Goal: Task Accomplishment & Management: Use online tool/utility

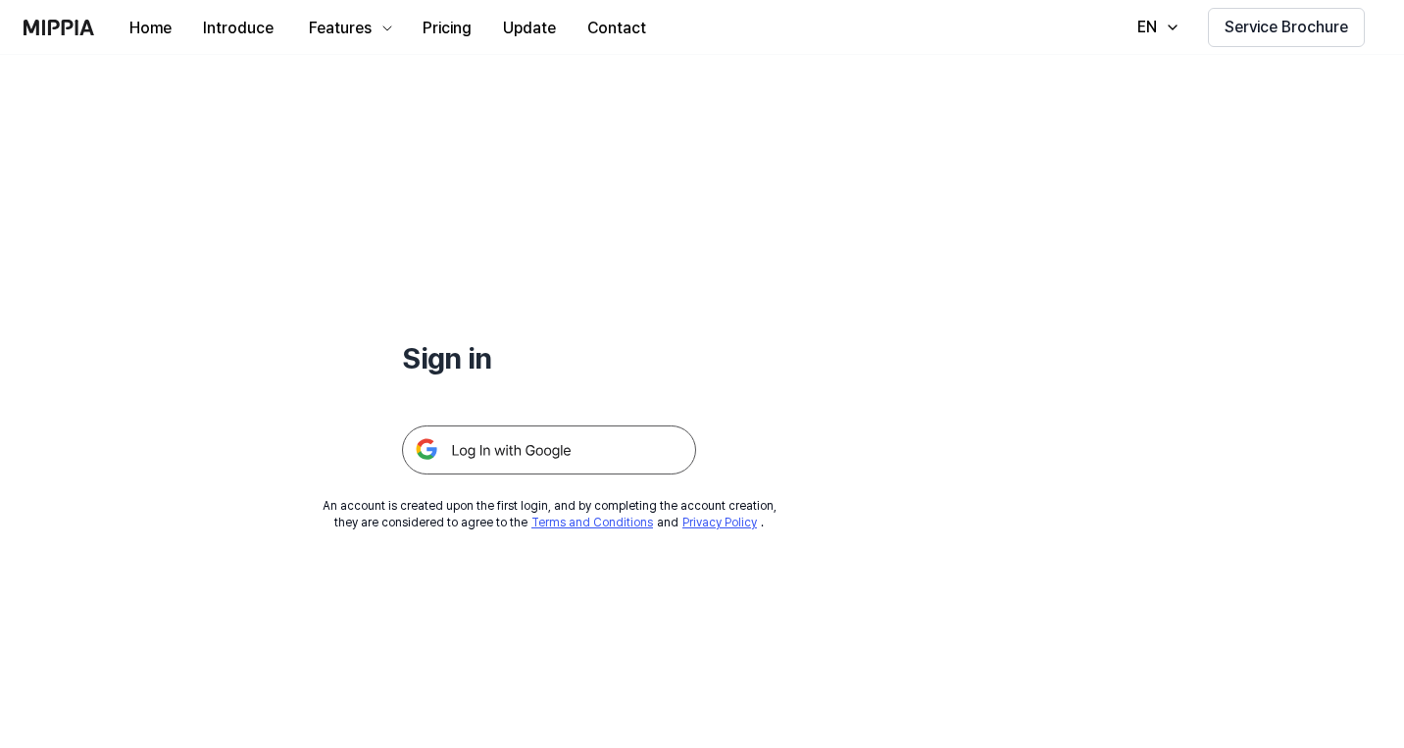
click at [569, 455] on img at bounding box center [549, 450] width 294 height 49
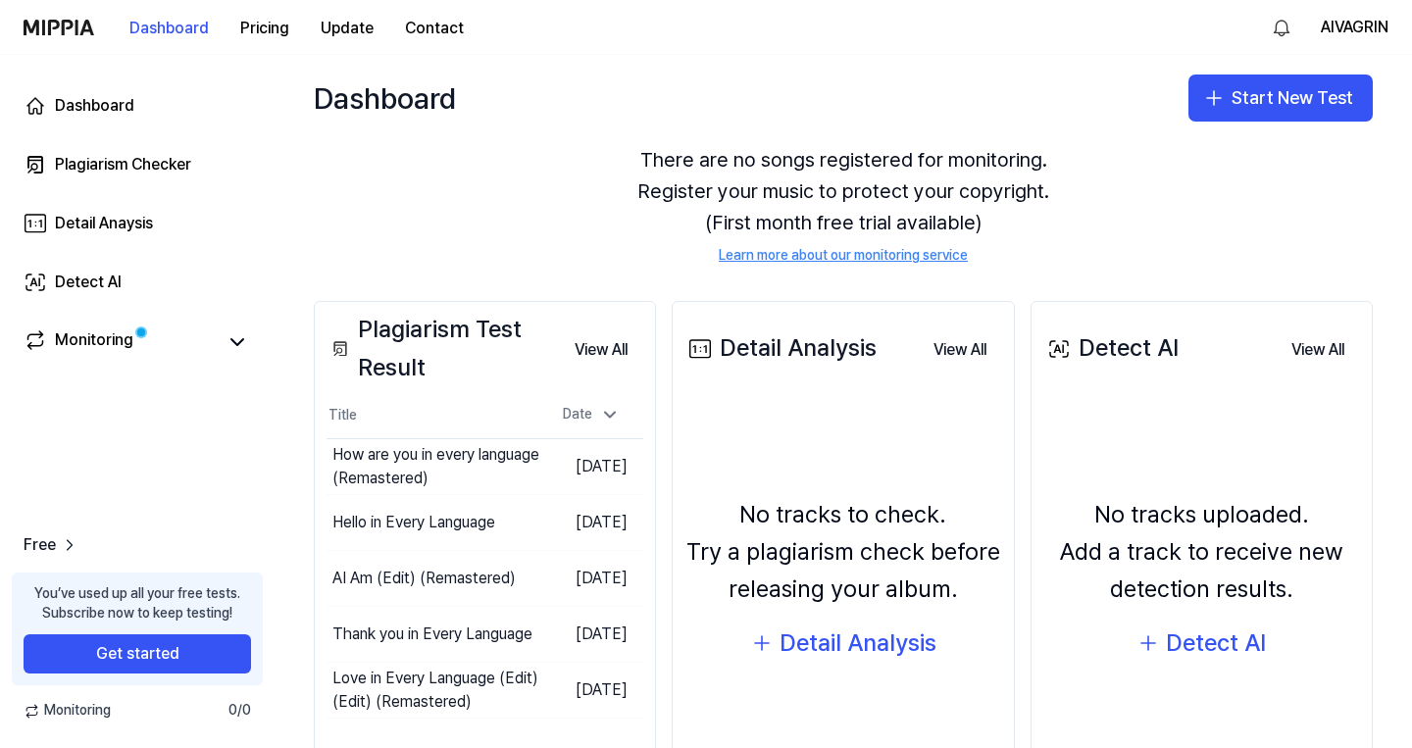
scroll to position [192, 0]
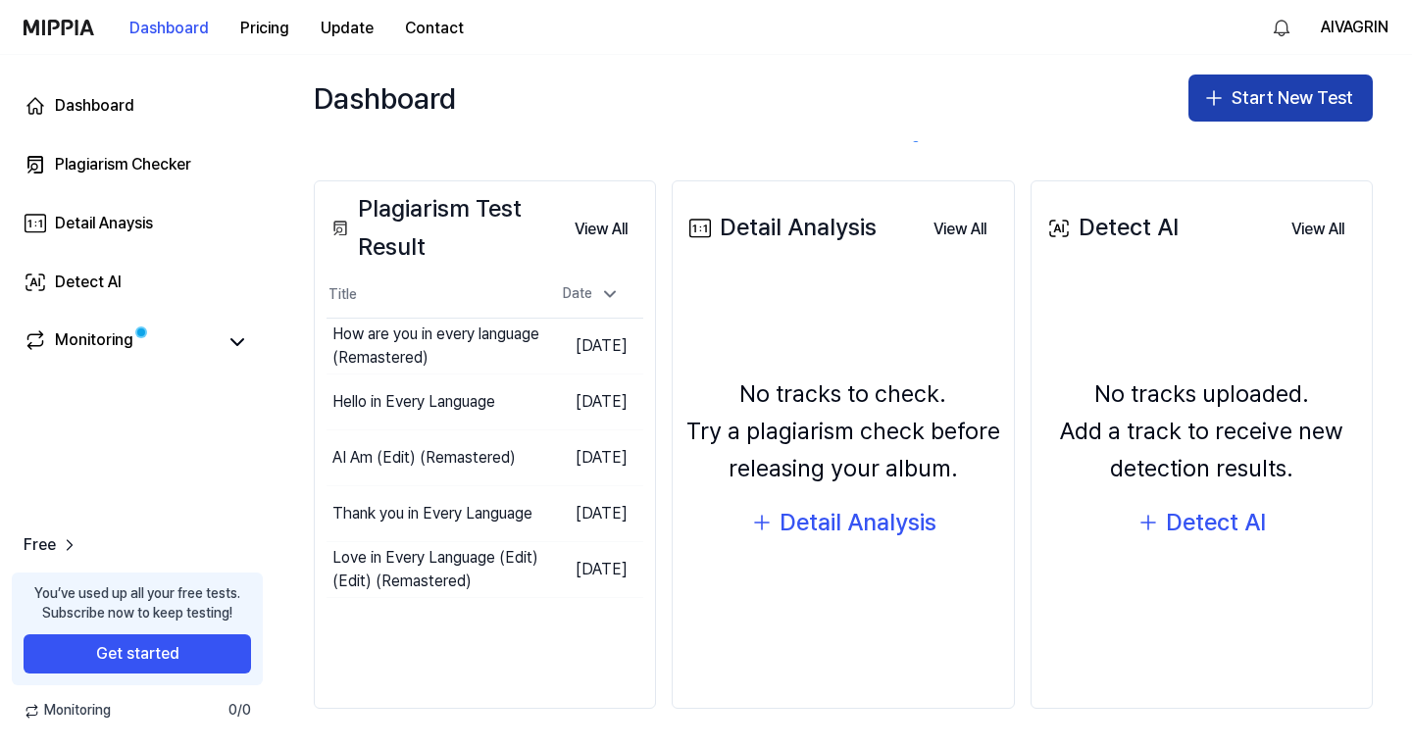
click at [1247, 107] on button "Start New Test" at bounding box center [1281, 98] width 184 height 47
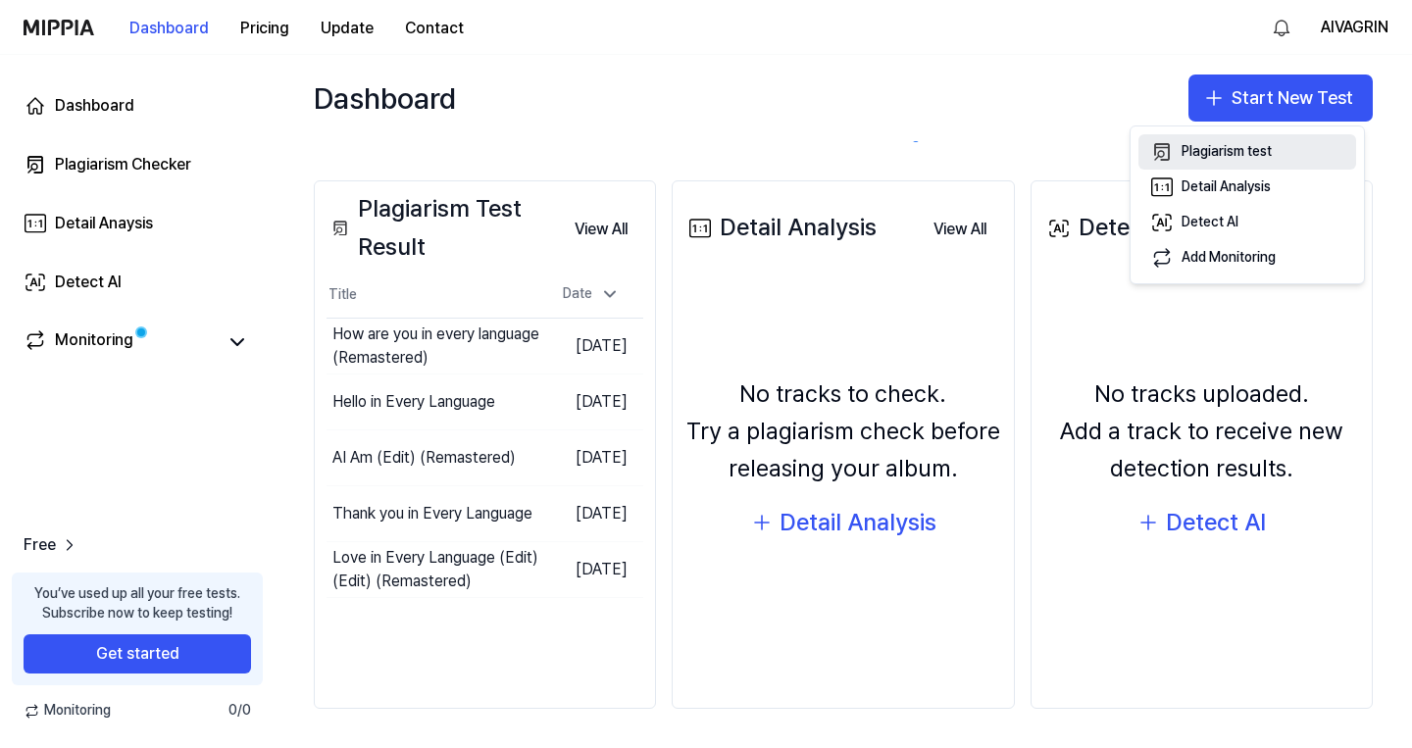
click at [1244, 147] on div "Plagiarism test" at bounding box center [1227, 152] width 90 height 20
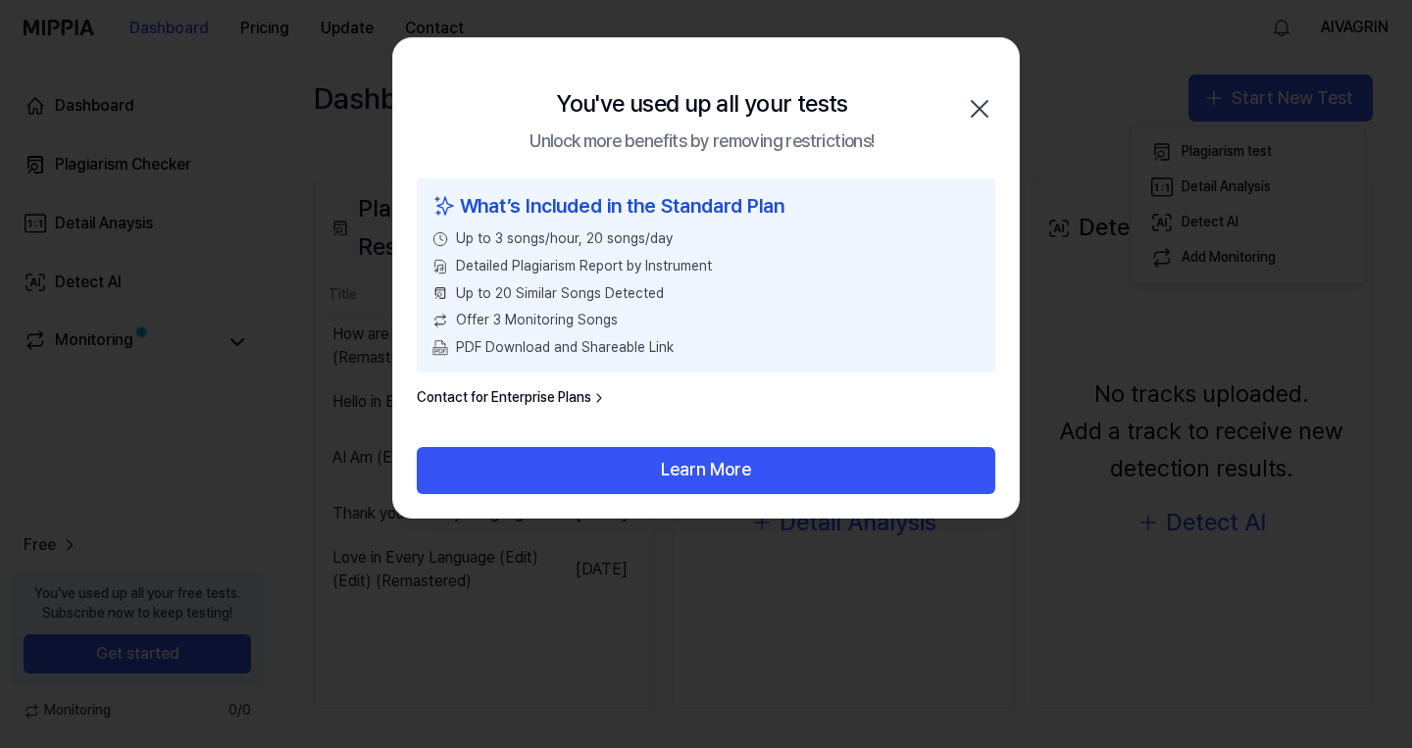
click at [975, 108] on icon "button" at bounding box center [979, 108] width 31 height 31
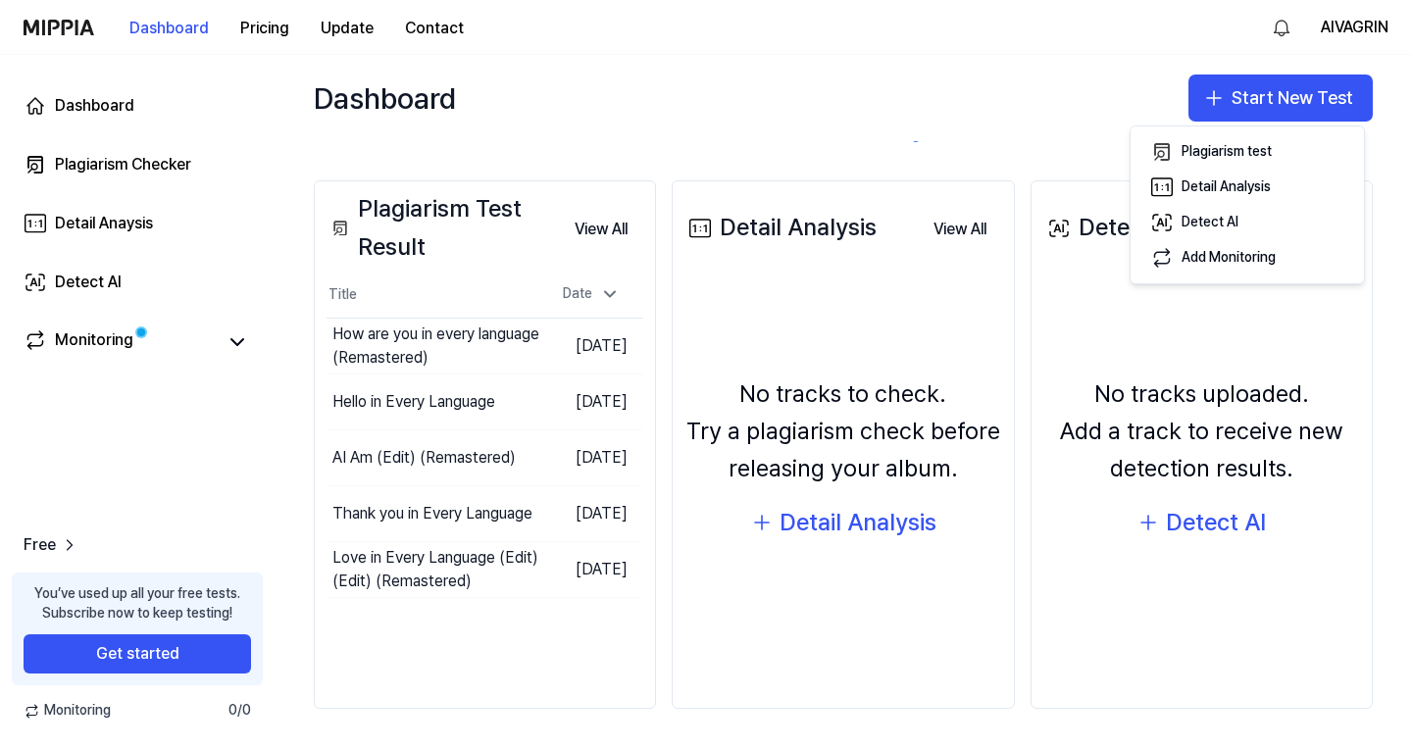
click at [1315, 36] on div "AIVAGRIN" at bounding box center [1327, 27] width 123 height 31
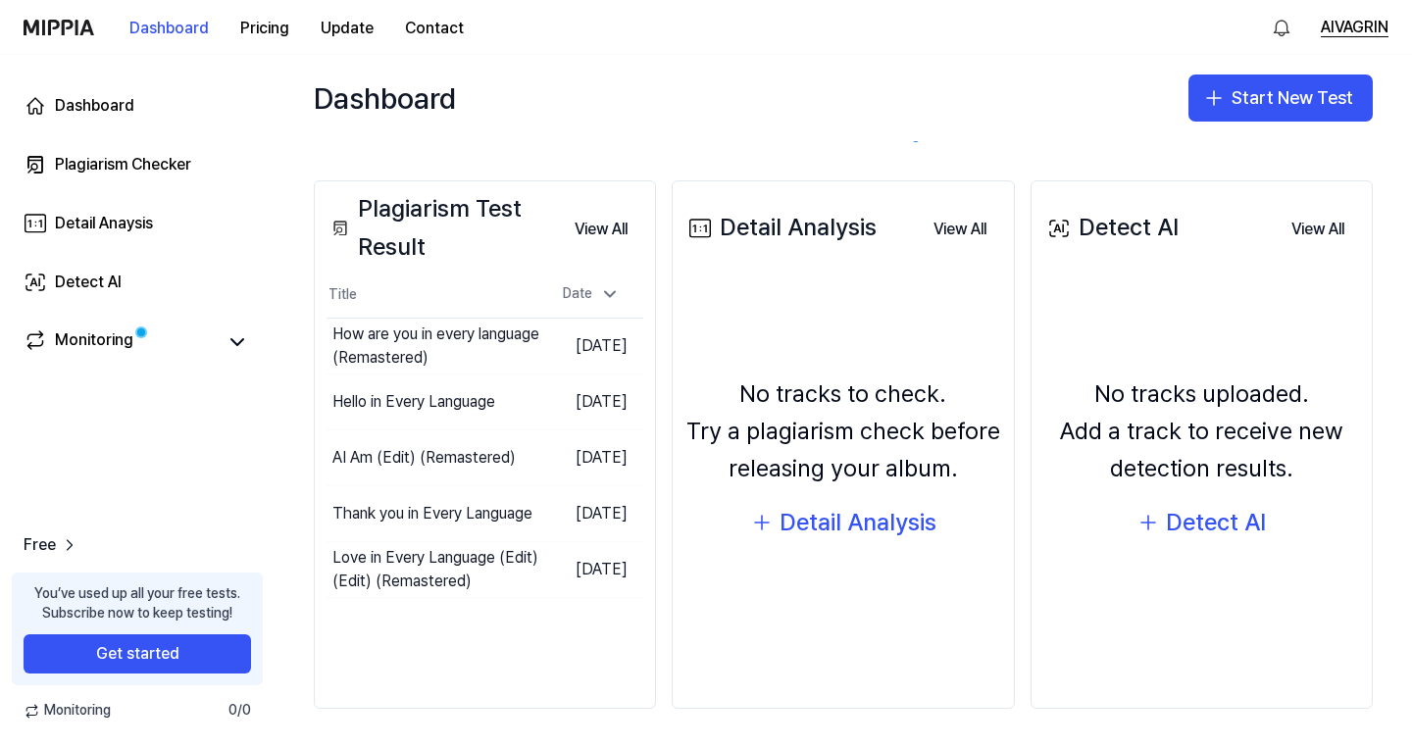
click at [1369, 26] on button "AIVAGRIN" at bounding box center [1355, 28] width 68 height 24
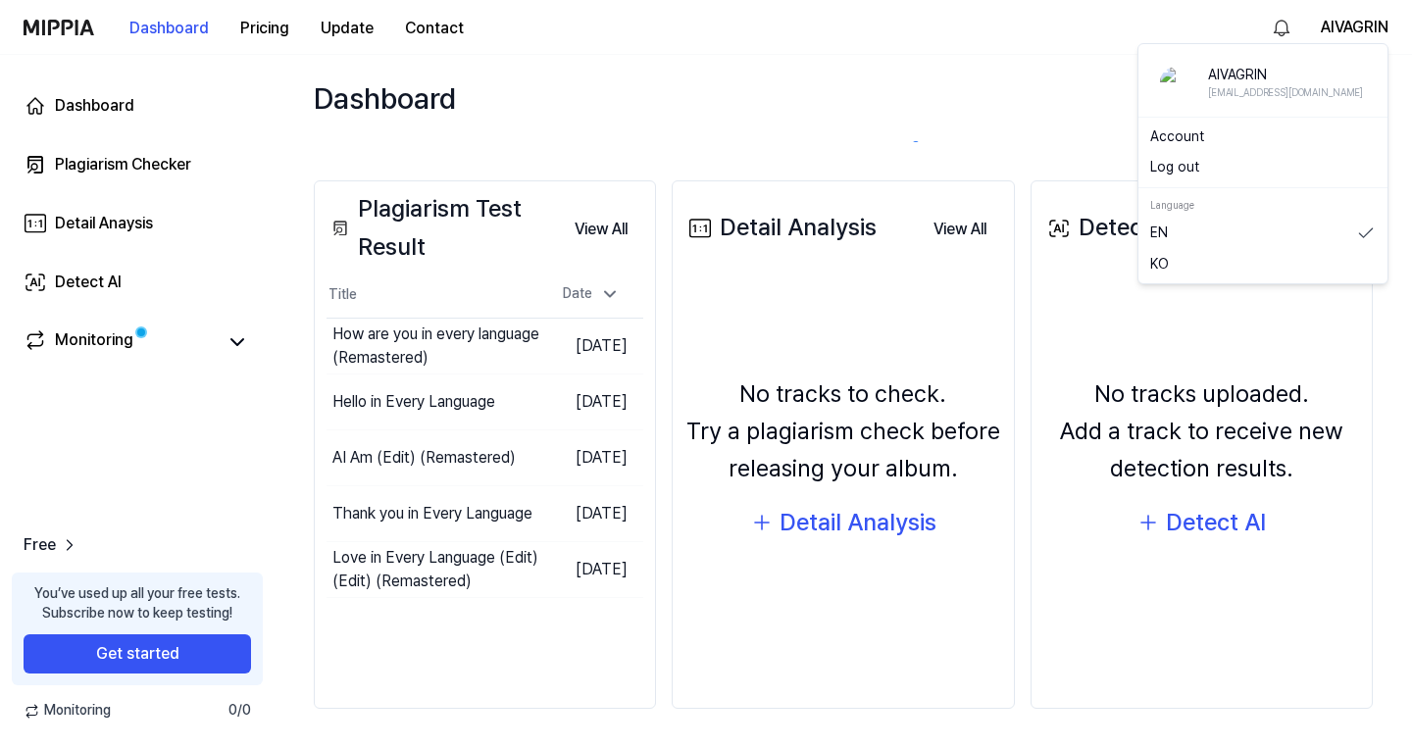
click at [1218, 160] on button "Log out" at bounding box center [1263, 168] width 226 height 20
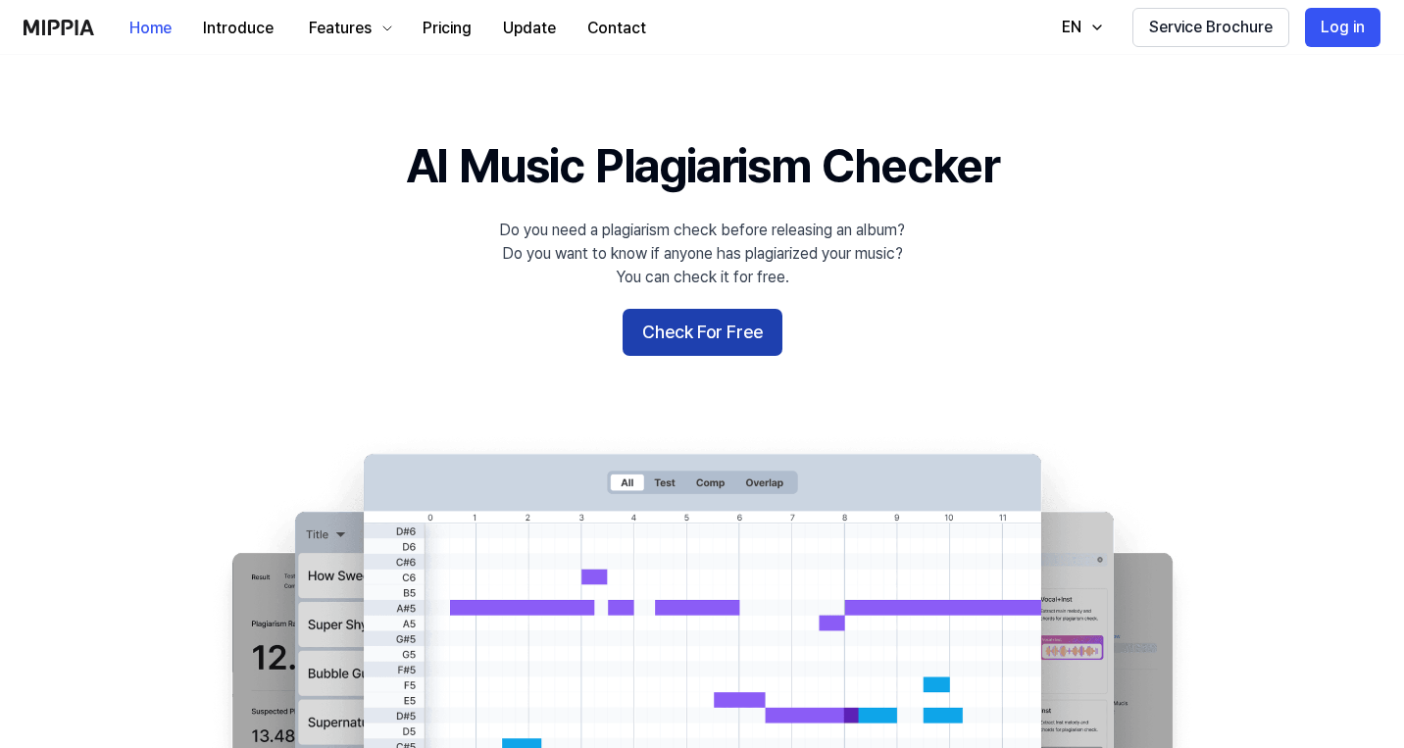
click at [742, 325] on button "Check For Free" at bounding box center [703, 332] width 160 height 47
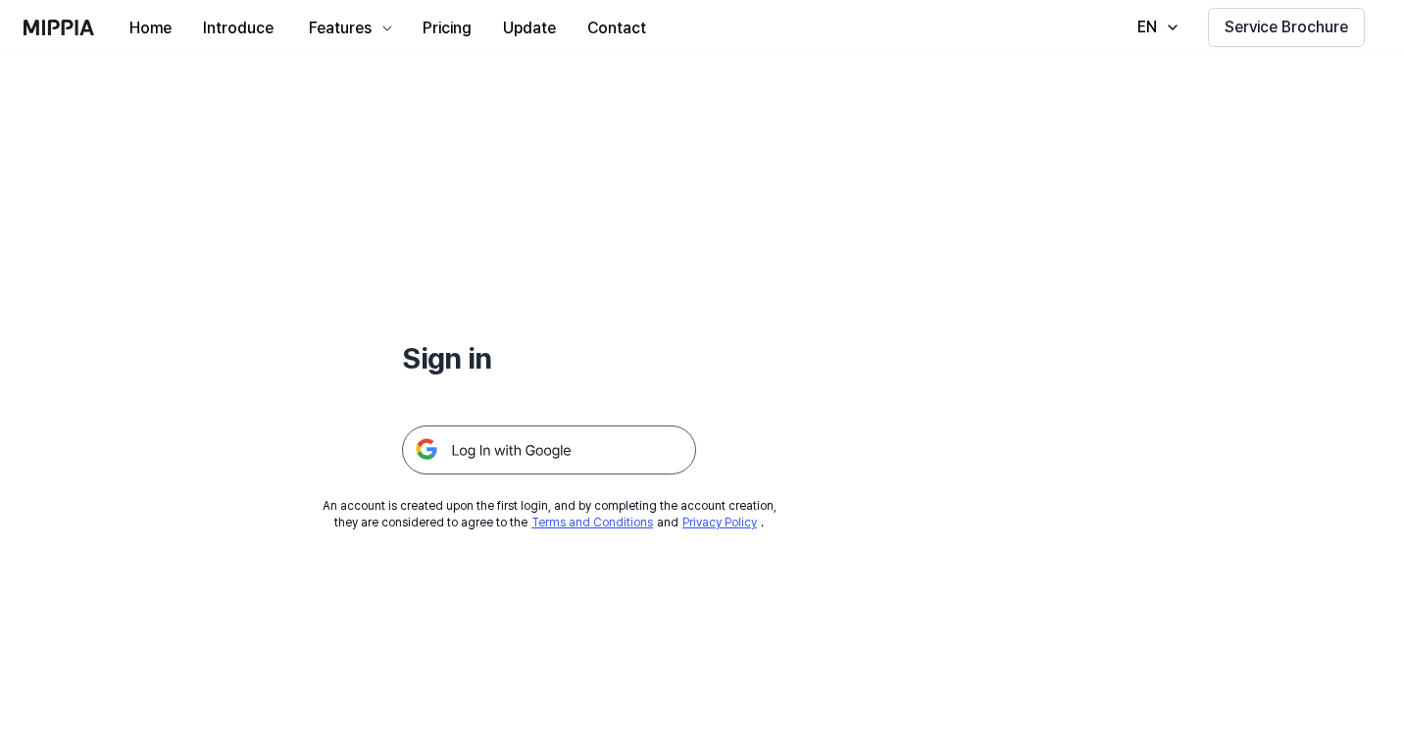
click at [621, 462] on img at bounding box center [549, 450] width 294 height 49
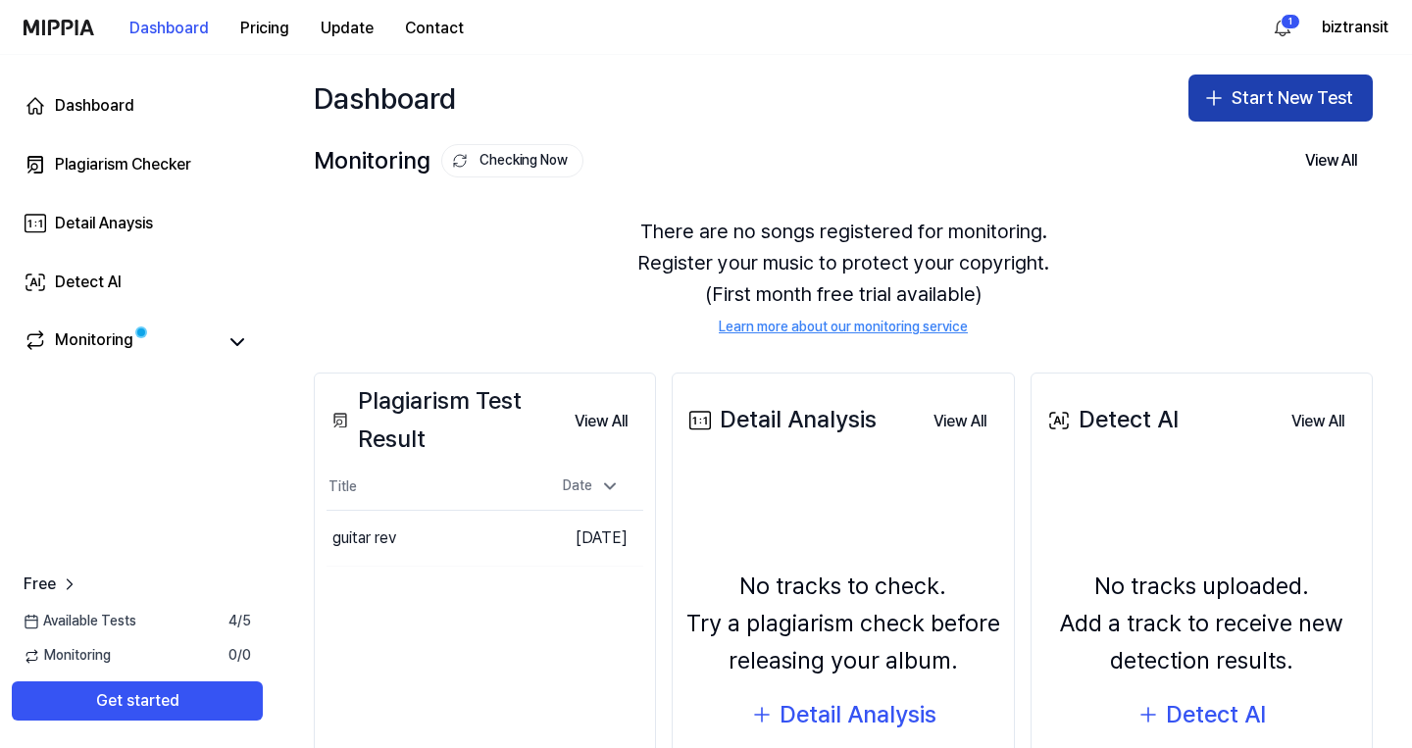
click at [1316, 88] on button "Start New Test" at bounding box center [1281, 98] width 184 height 47
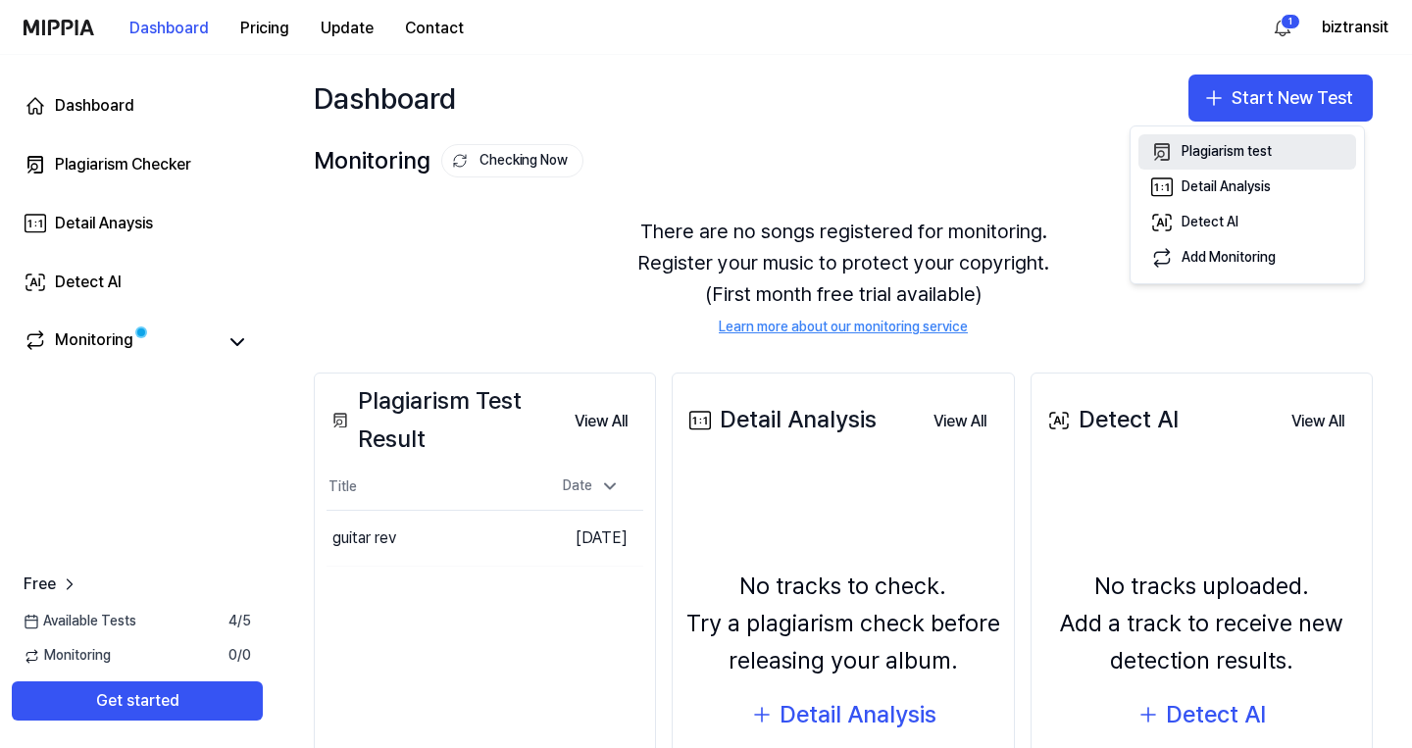
click at [1257, 143] on div "Plagiarism test" at bounding box center [1227, 152] width 90 height 20
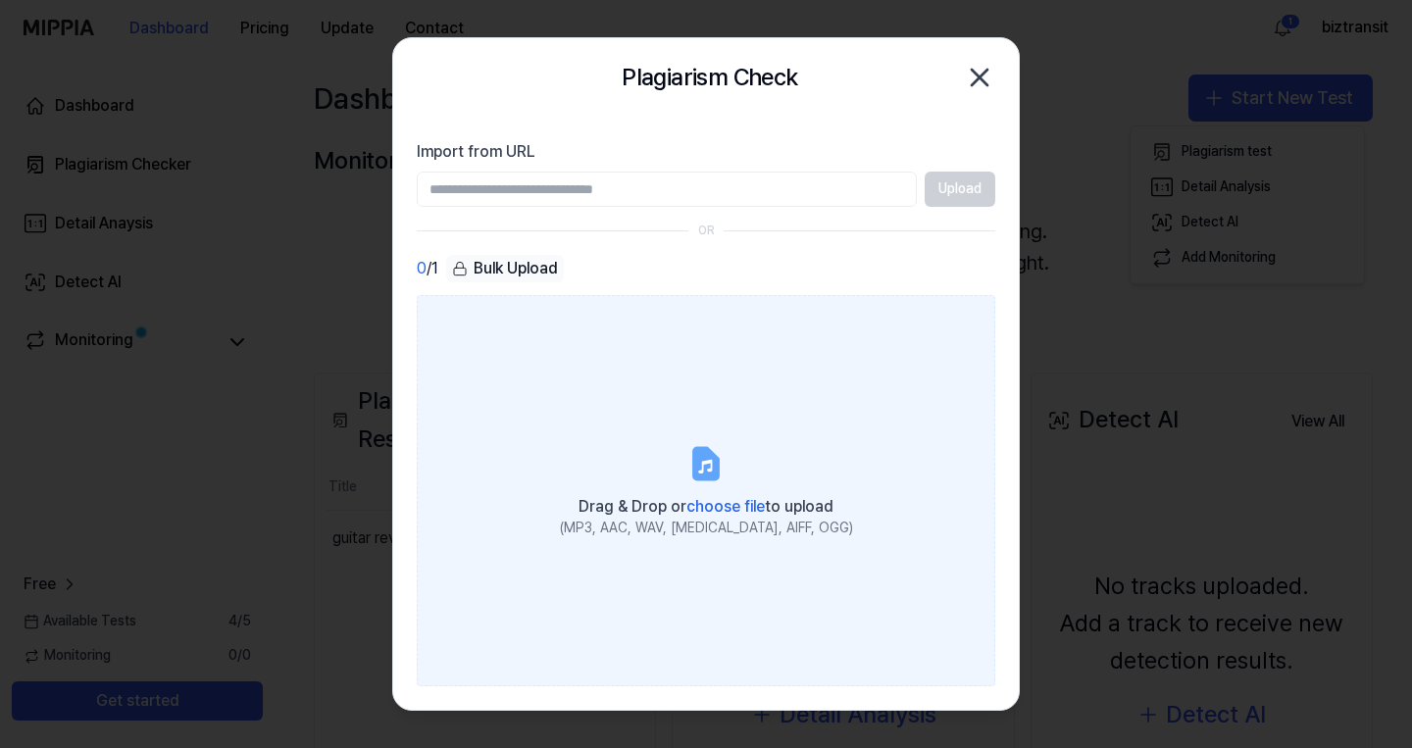
click at [718, 497] on span "choose file" at bounding box center [726, 506] width 78 height 19
click at [0, 0] on input "Drag & Drop or choose file to upload (MP3, AAC, WAV, FLAC, AIFF, OGG)" at bounding box center [0, 0] width 0 height 0
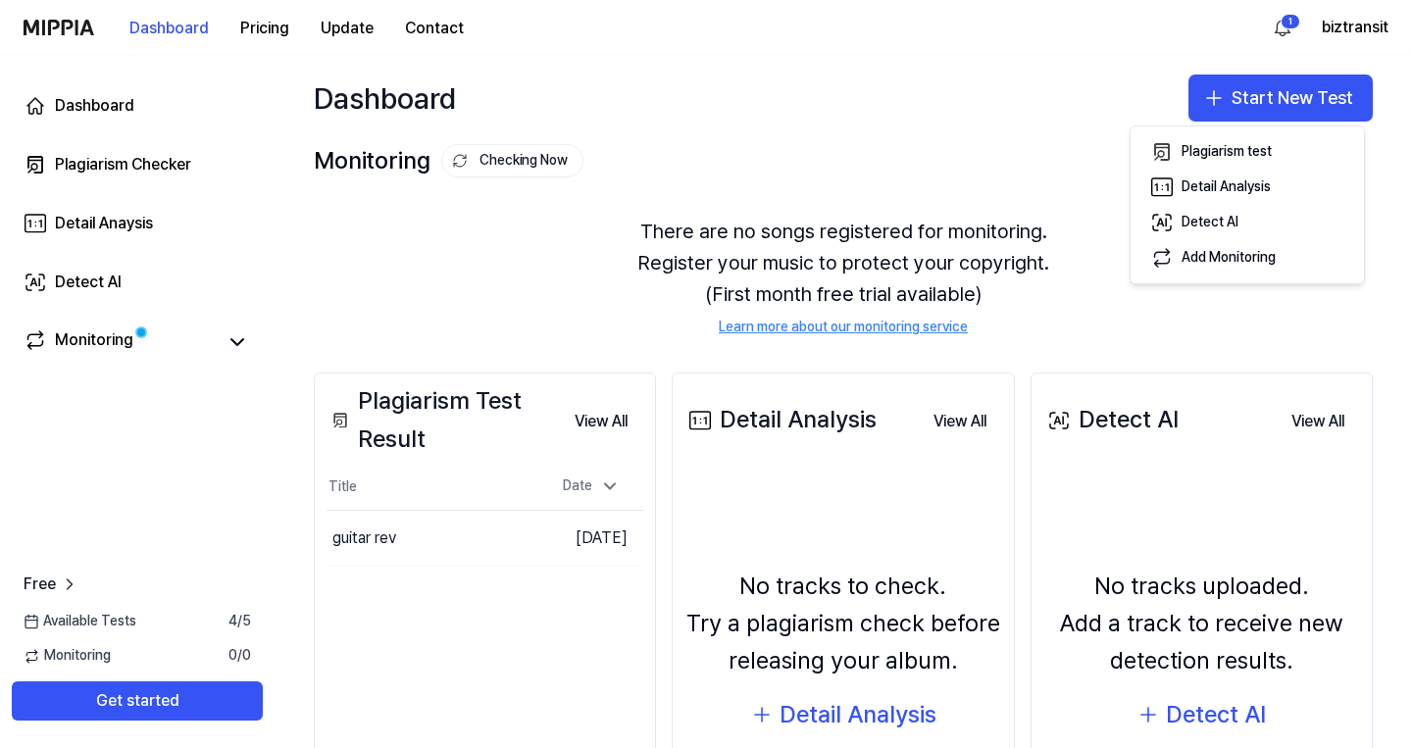
click at [813, 153] on div "Monitoring Checking Now View All" at bounding box center [843, 160] width 1059 height 31
click at [135, 144] on link "Plagiarism Checker" at bounding box center [137, 164] width 251 height 47
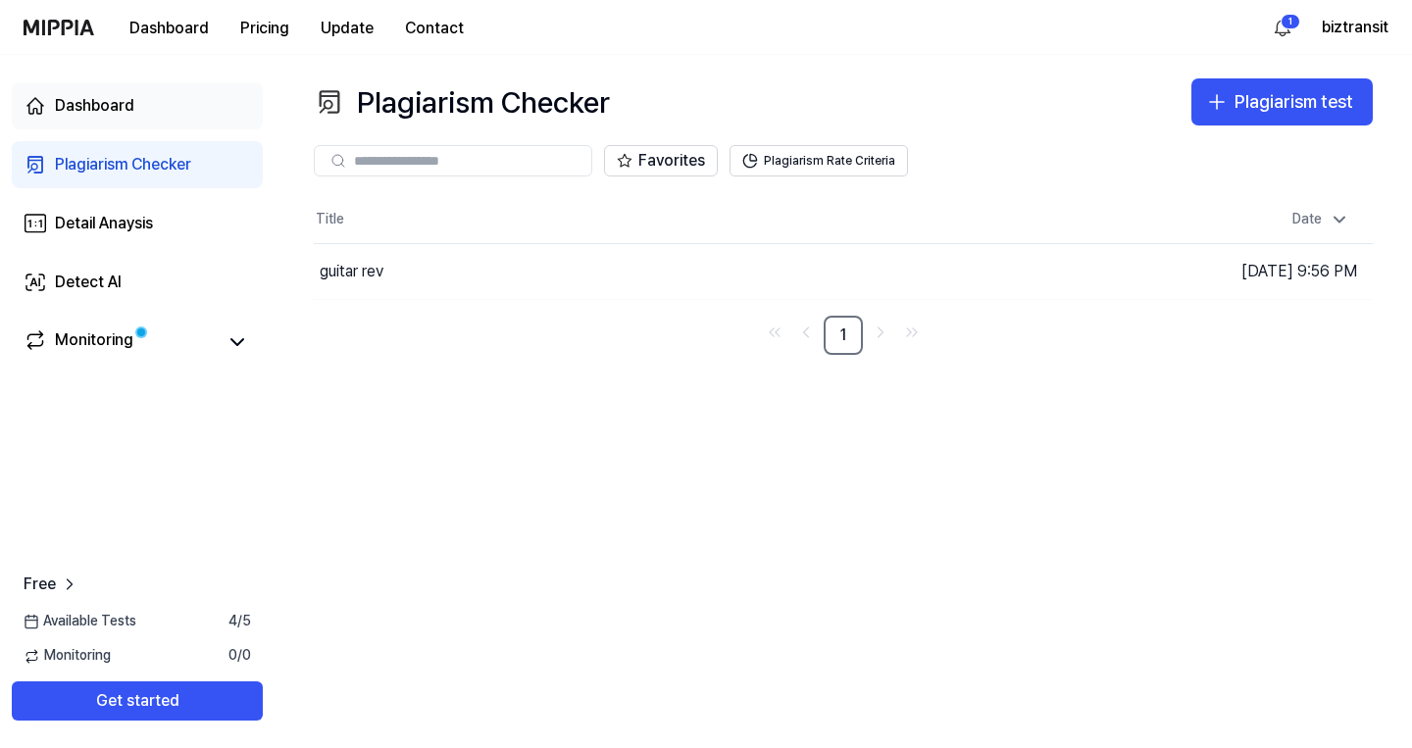
click at [193, 116] on link "Dashboard" at bounding box center [137, 105] width 251 height 47
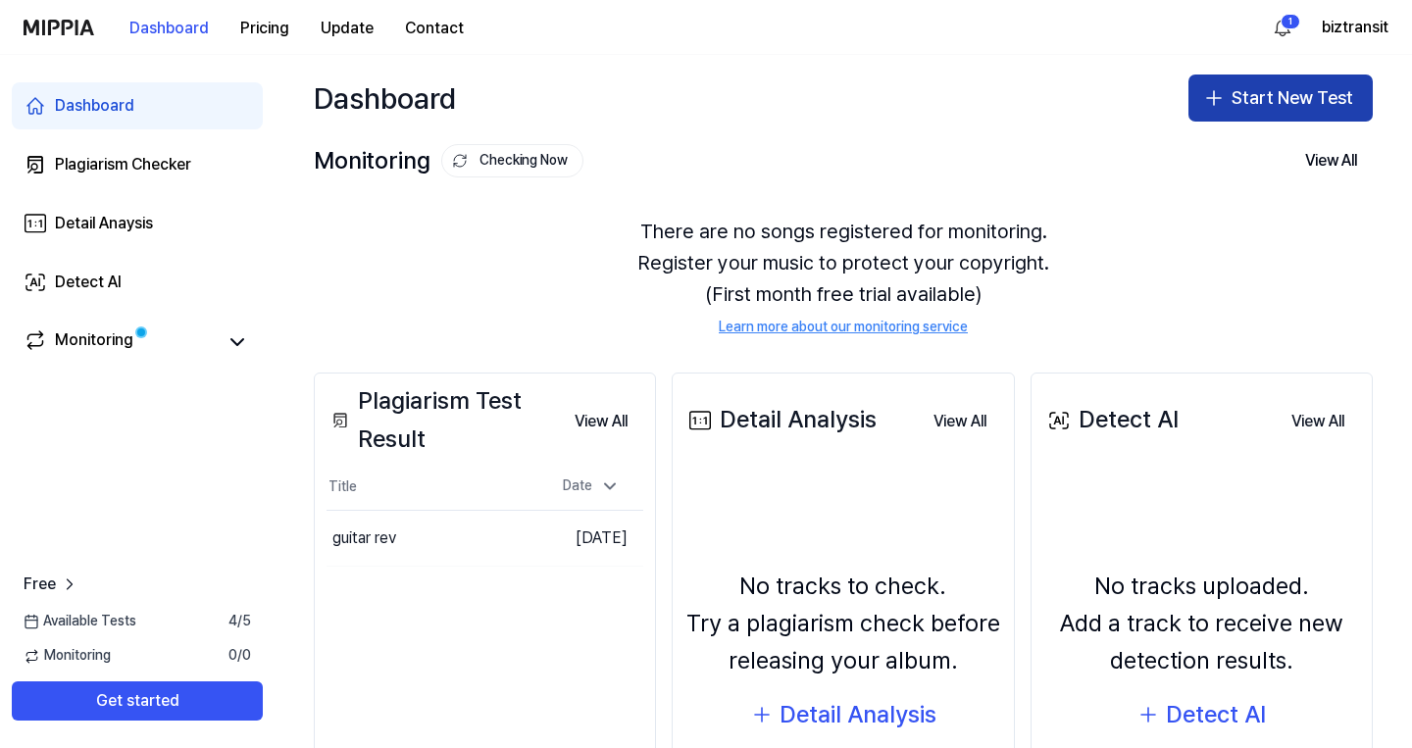
click at [1271, 110] on button "Start New Test" at bounding box center [1281, 98] width 184 height 47
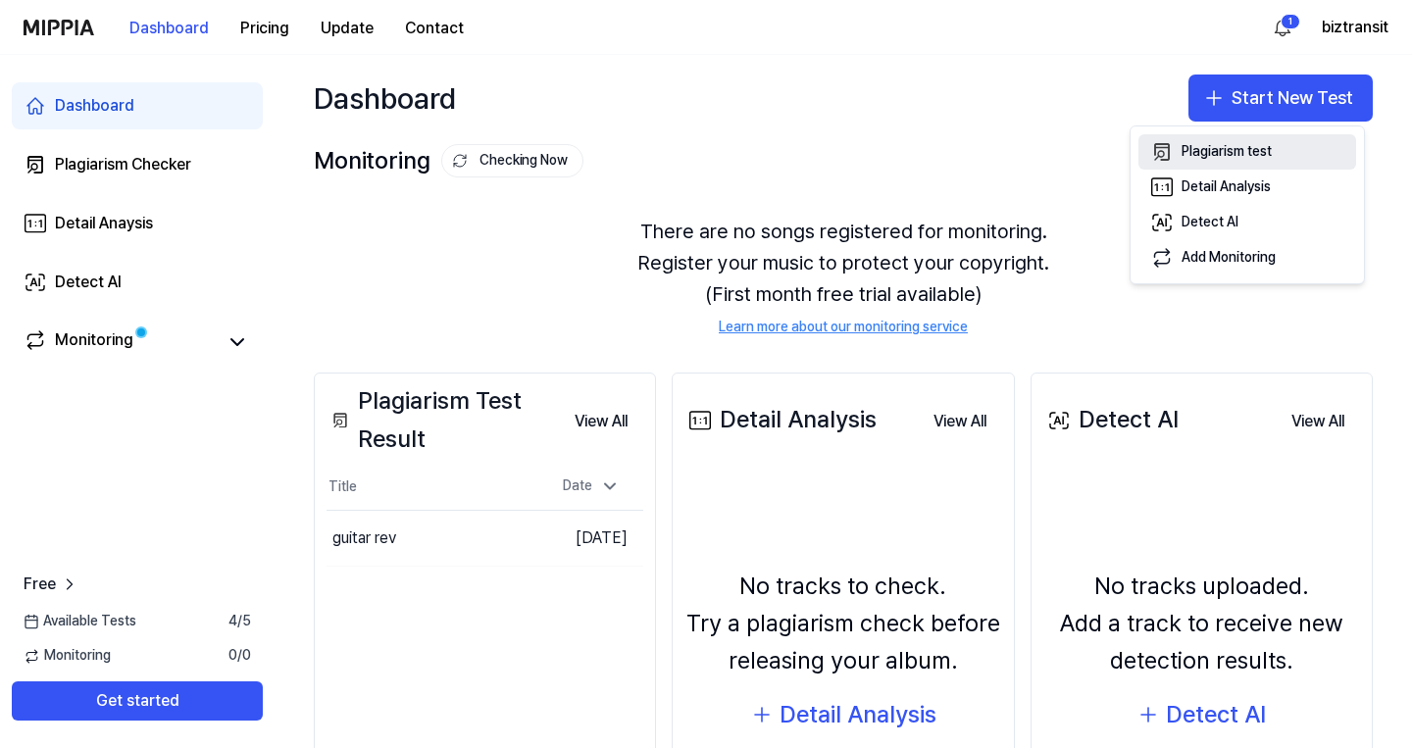
click at [1239, 153] on div "Plagiarism test" at bounding box center [1227, 152] width 90 height 20
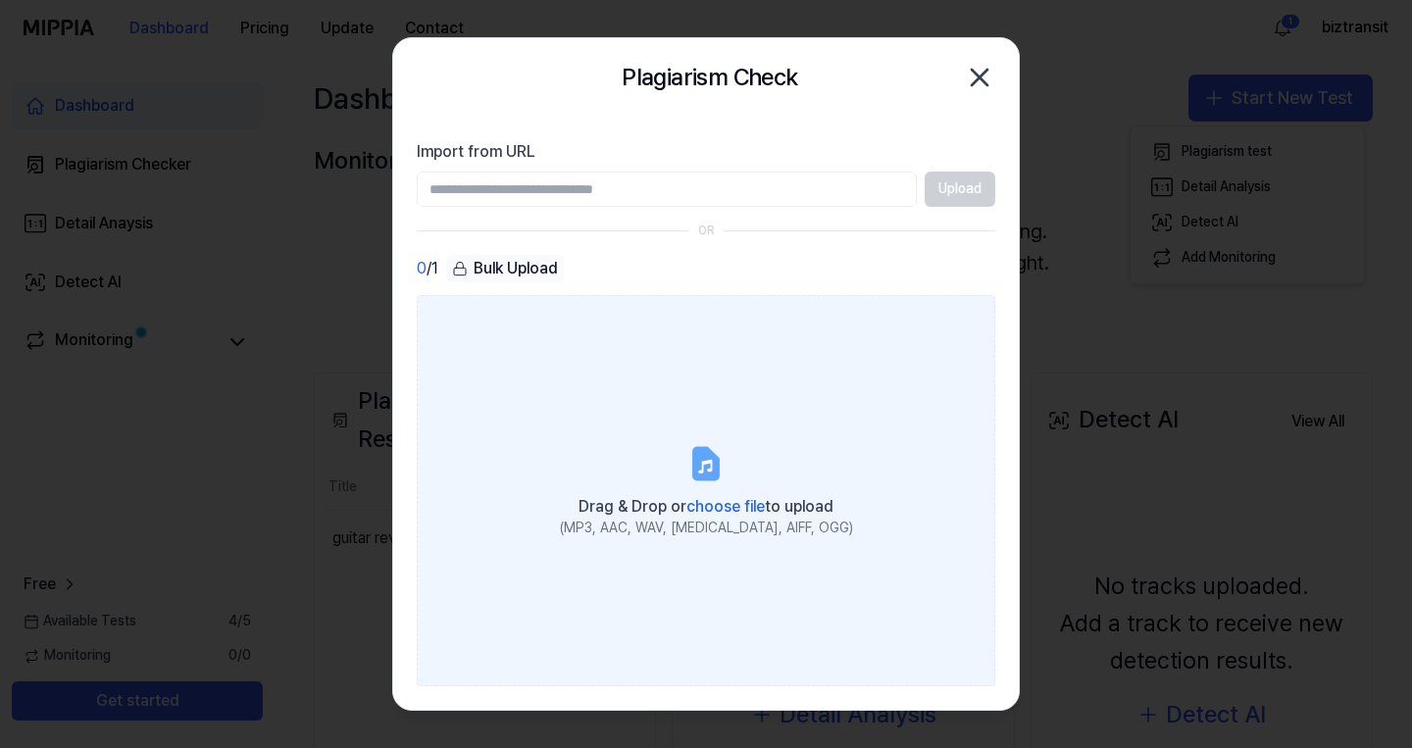
click at [653, 448] on label "Drag & Drop or choose file to upload (MP3, AAC, WAV, FLAC, AIFF, OGG)" at bounding box center [706, 490] width 579 height 391
click at [0, 0] on input "Drag & Drop or choose file to upload (MP3, AAC, WAV, FLAC, AIFF, OGG)" at bounding box center [0, 0] width 0 height 0
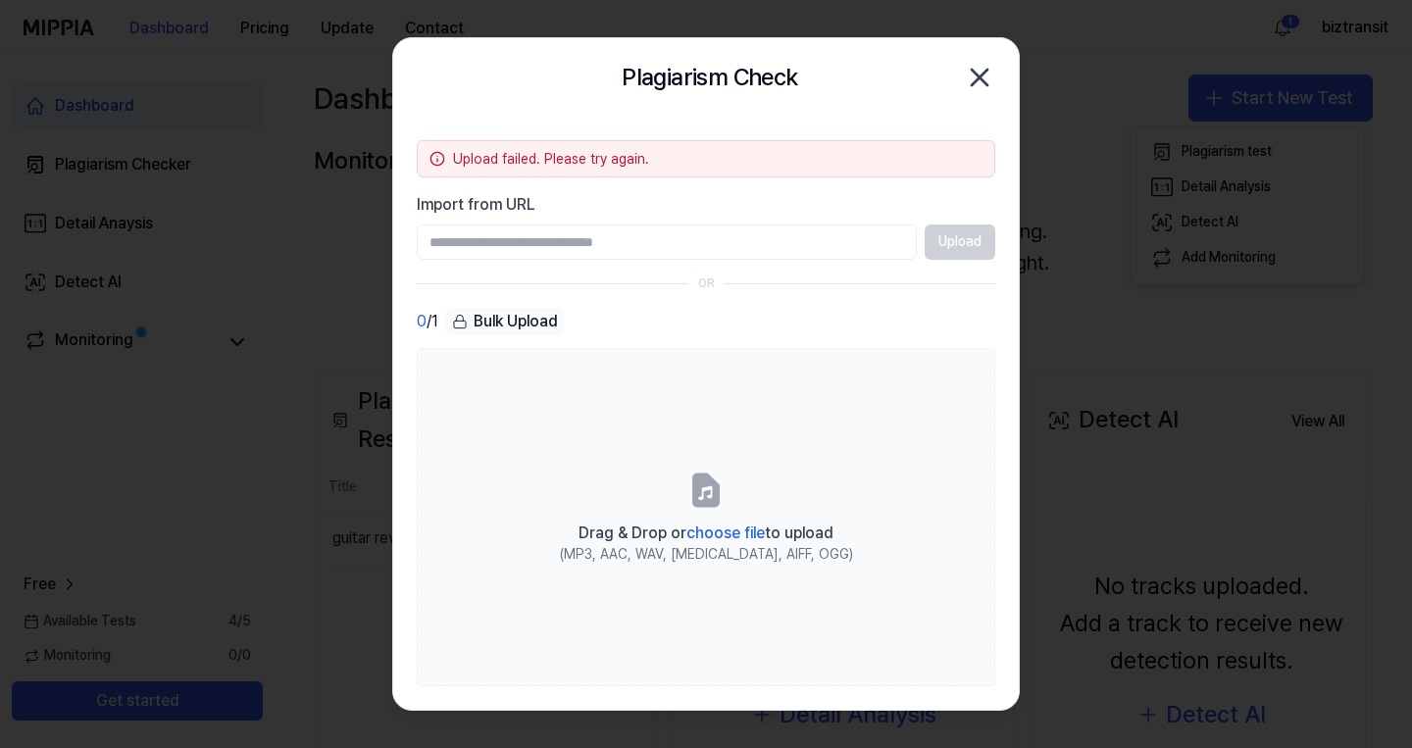
click at [789, 259] on input "Import from URL" at bounding box center [667, 242] width 500 height 35
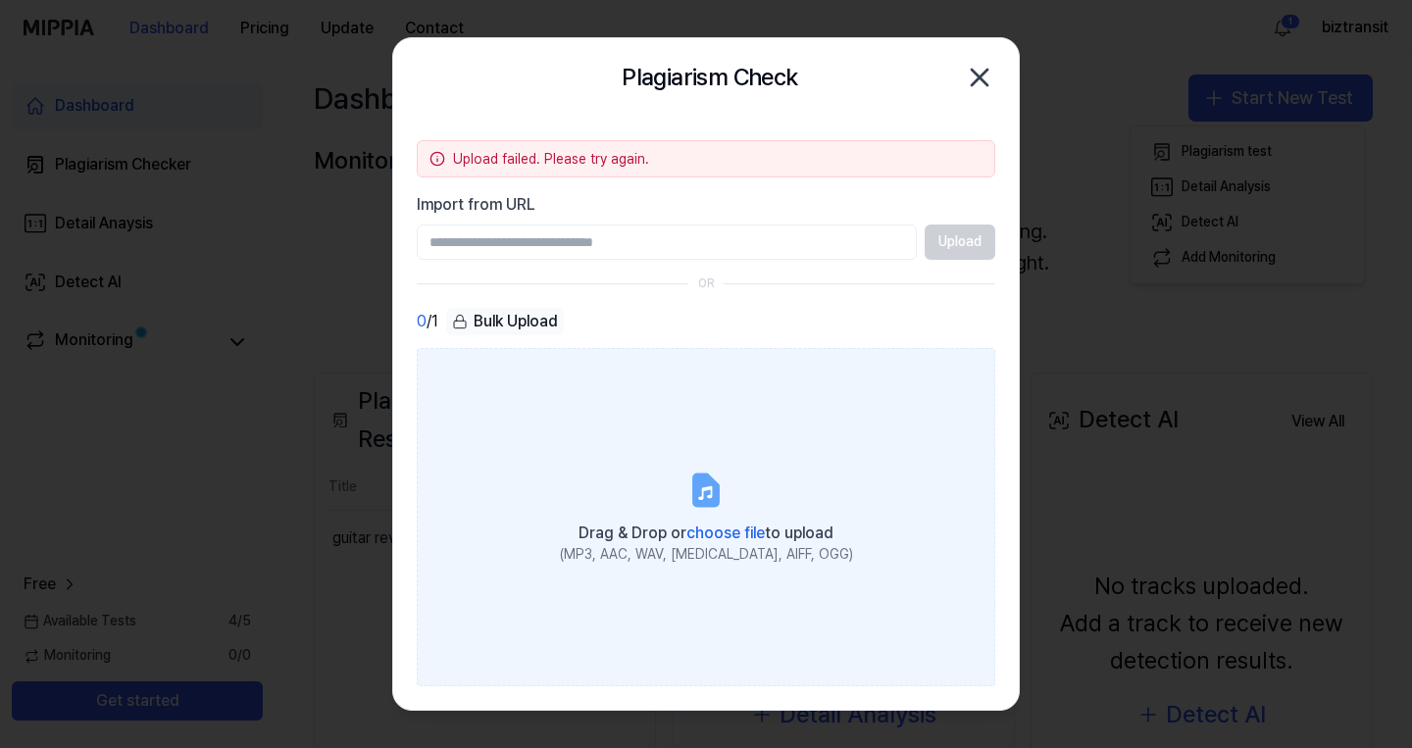
click at [758, 571] on label "Drag & Drop or choose file to upload (MP3, AAC, WAV, FLAC, AIFF, OGG)" at bounding box center [706, 517] width 579 height 338
click at [0, 0] on input "Drag & Drop or choose file to upload (MP3, AAC, WAV, FLAC, AIFF, OGG)" at bounding box center [0, 0] width 0 height 0
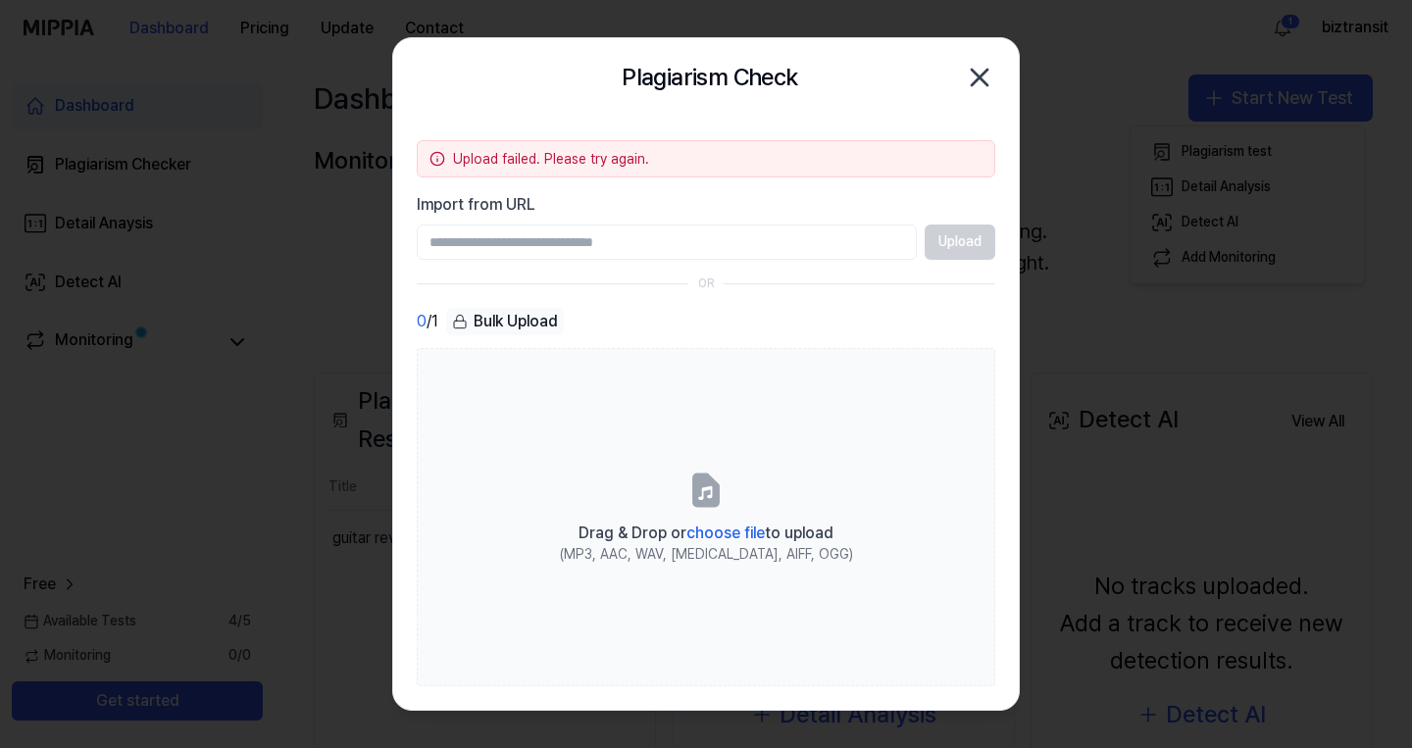
click at [975, 78] on icon "button" at bounding box center [979, 77] width 31 height 31
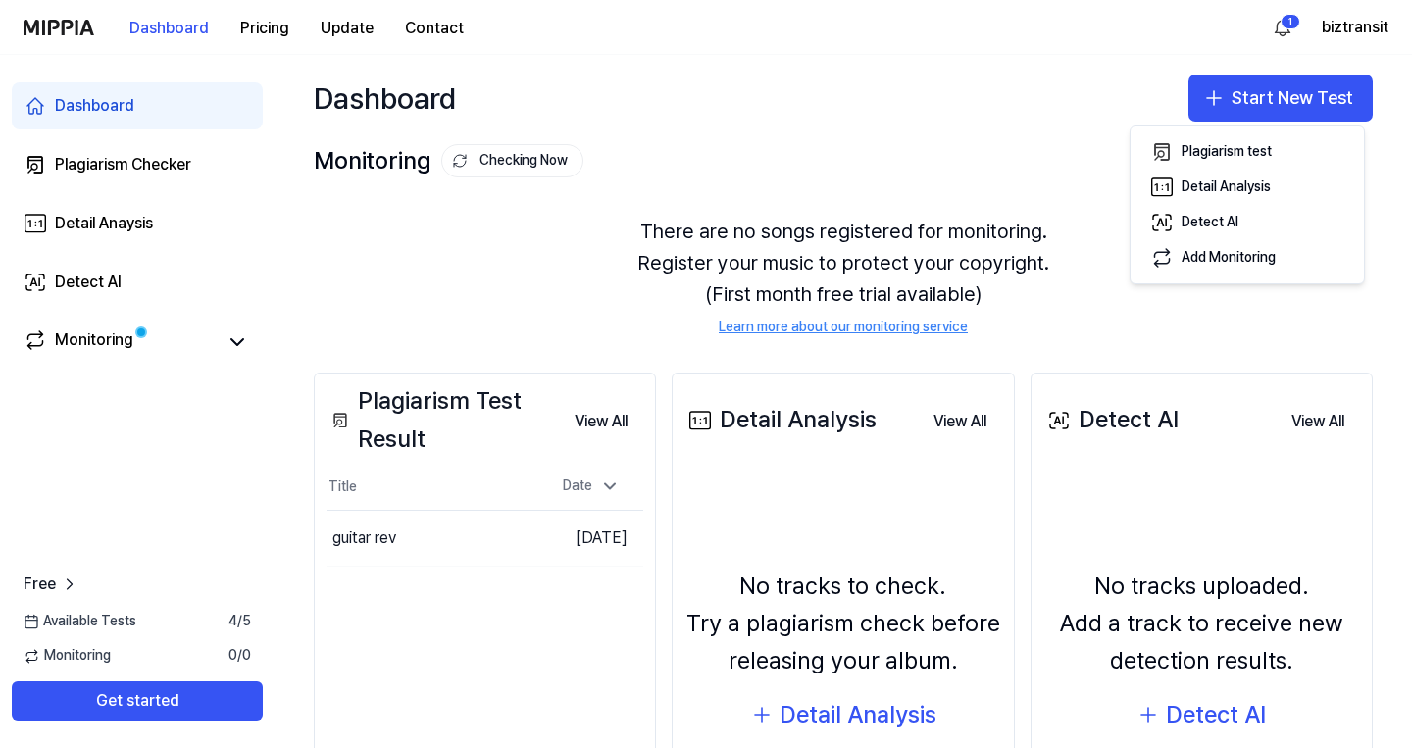
click at [679, 198] on div "There are no songs registered for monitoring. Register your music to protect yo…" at bounding box center [843, 276] width 1059 height 169
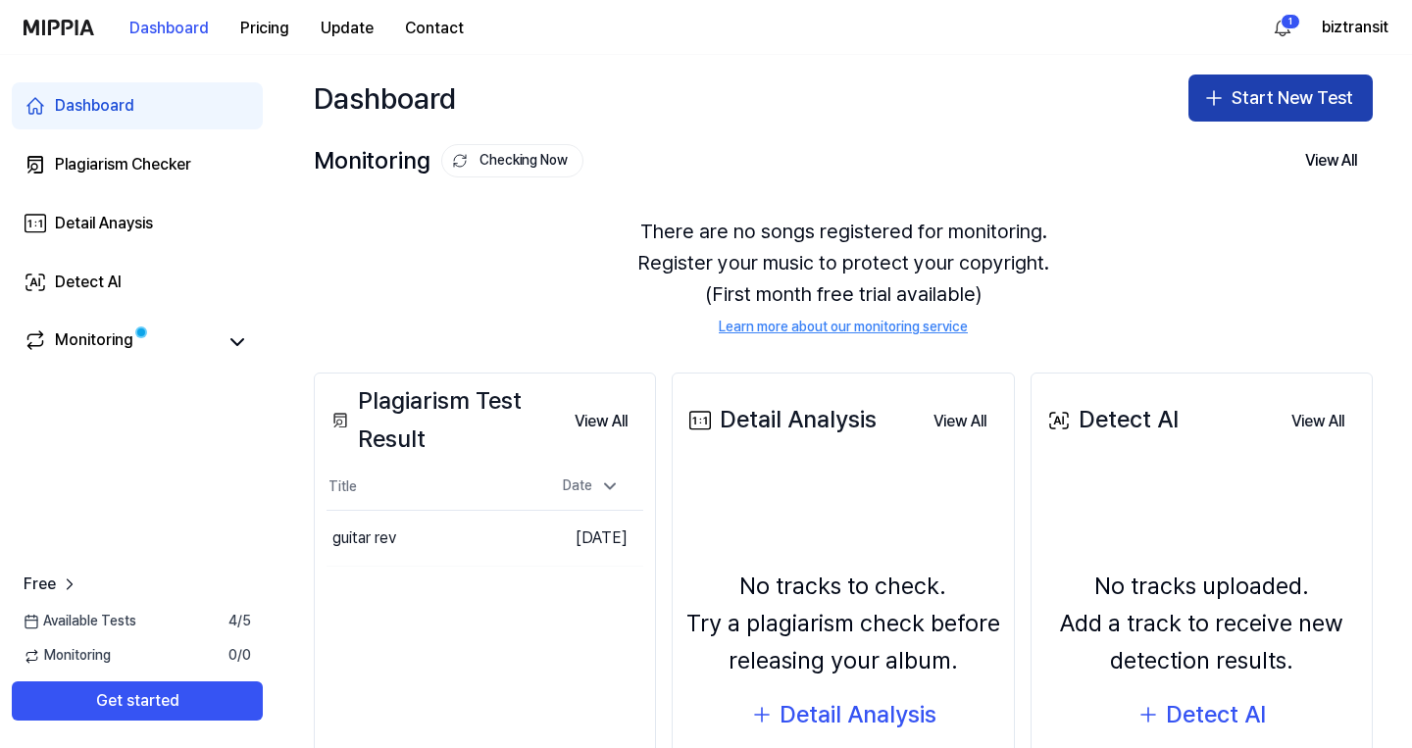
click at [1278, 111] on button "Start New Test" at bounding box center [1281, 98] width 184 height 47
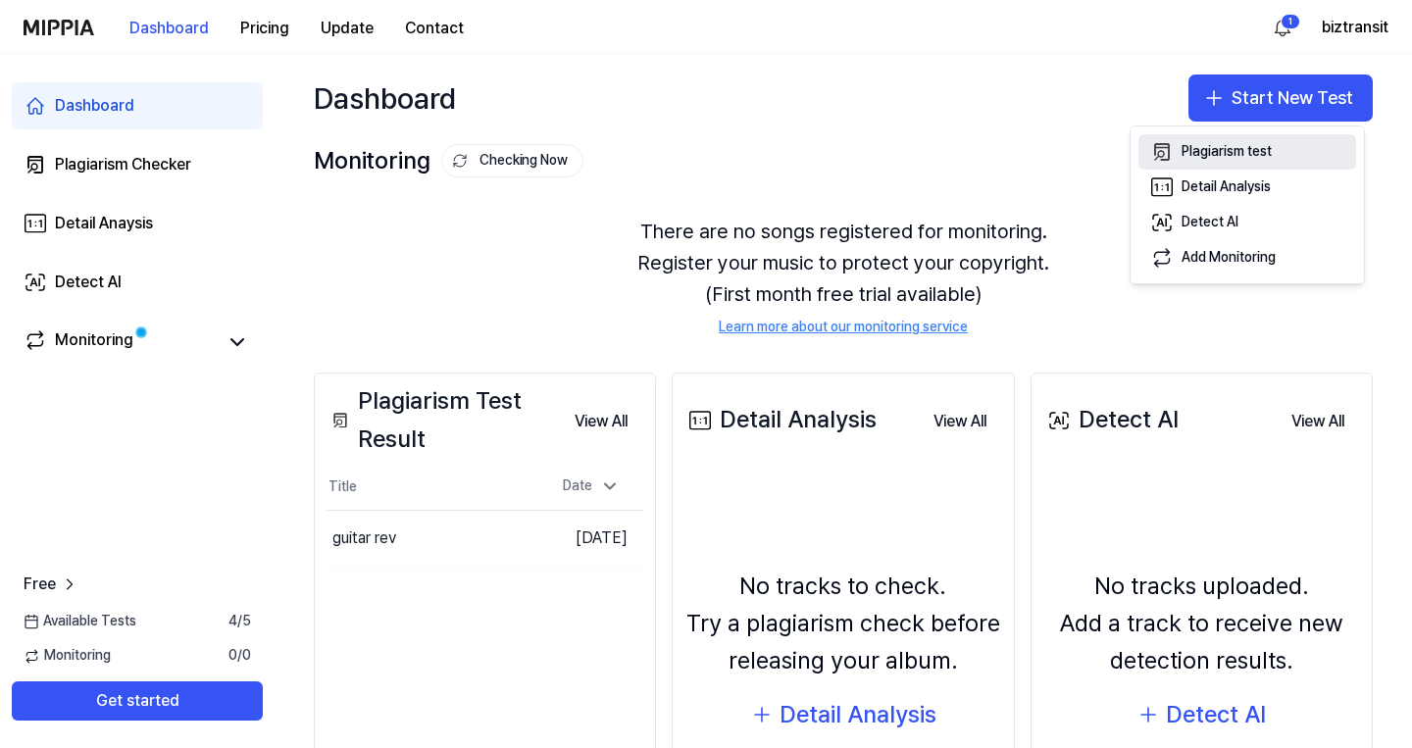
click at [1241, 146] on div "Plagiarism test" at bounding box center [1227, 152] width 90 height 20
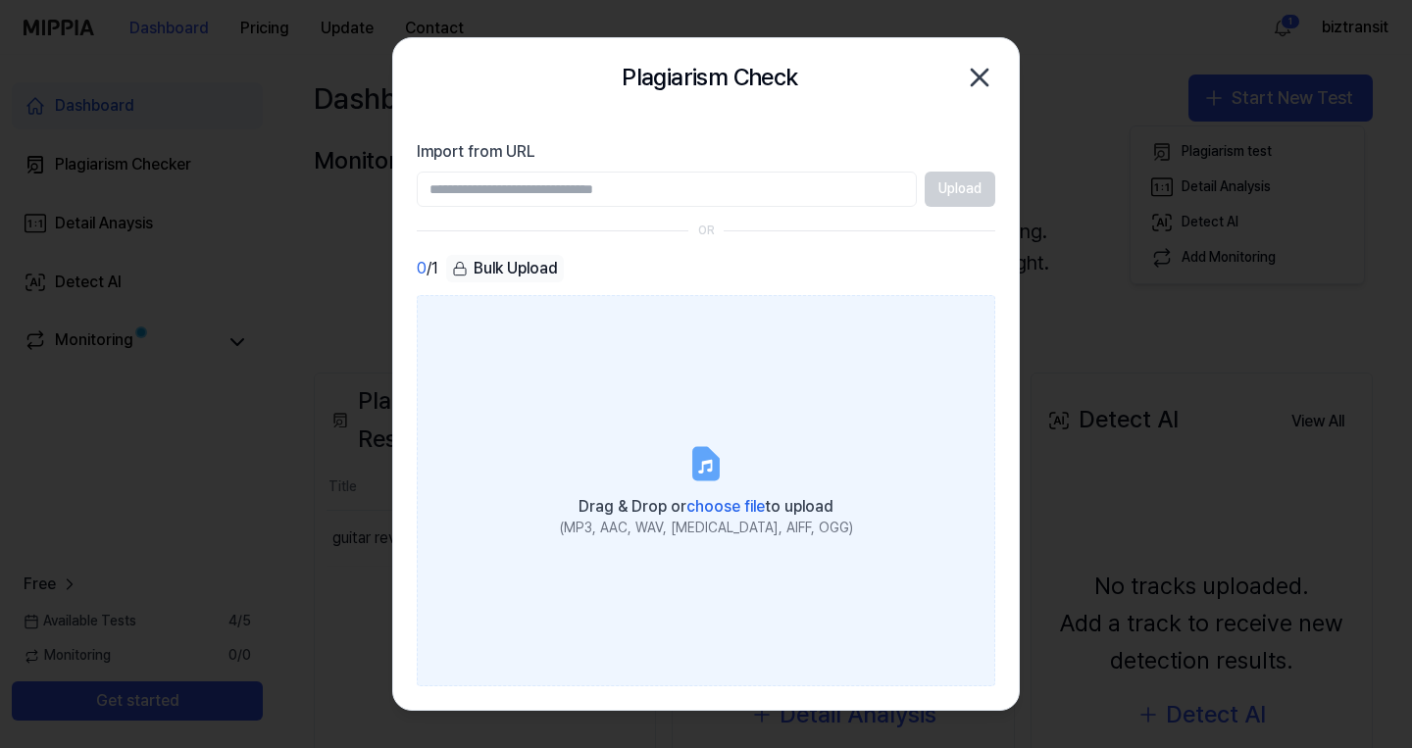
click at [679, 411] on label "Drag & Drop or choose file to upload (MP3, AAC, WAV, FLAC, AIFF, OGG)" at bounding box center [706, 490] width 579 height 391
click at [0, 0] on input "Drag & Drop or choose file to upload (MP3, AAC, WAV, FLAC, AIFF, OGG)" at bounding box center [0, 0] width 0 height 0
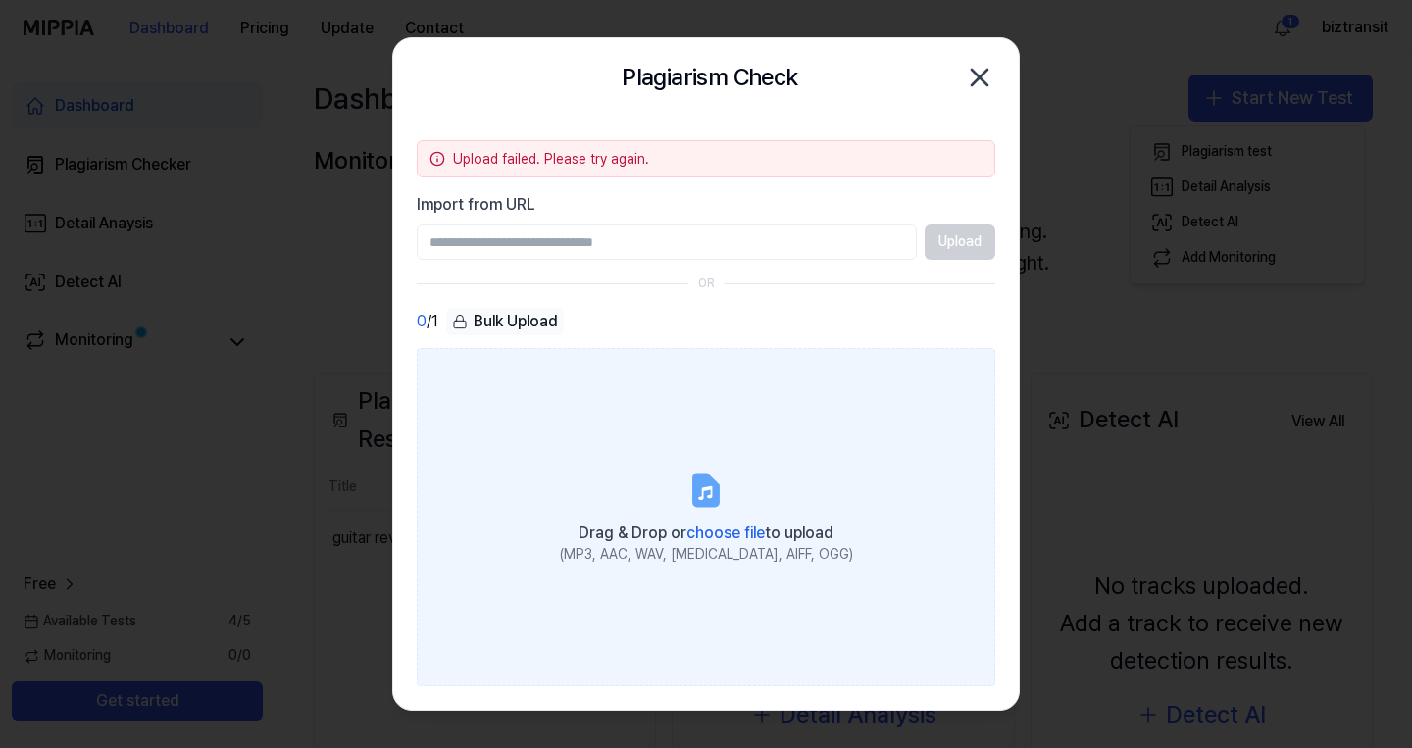
click at [692, 505] on icon at bounding box center [706, 490] width 39 height 39
click at [0, 0] on input "Drag & Drop or choose file to upload (MP3, AAC, WAV, FLAC, AIFF, OGG)" at bounding box center [0, 0] width 0 height 0
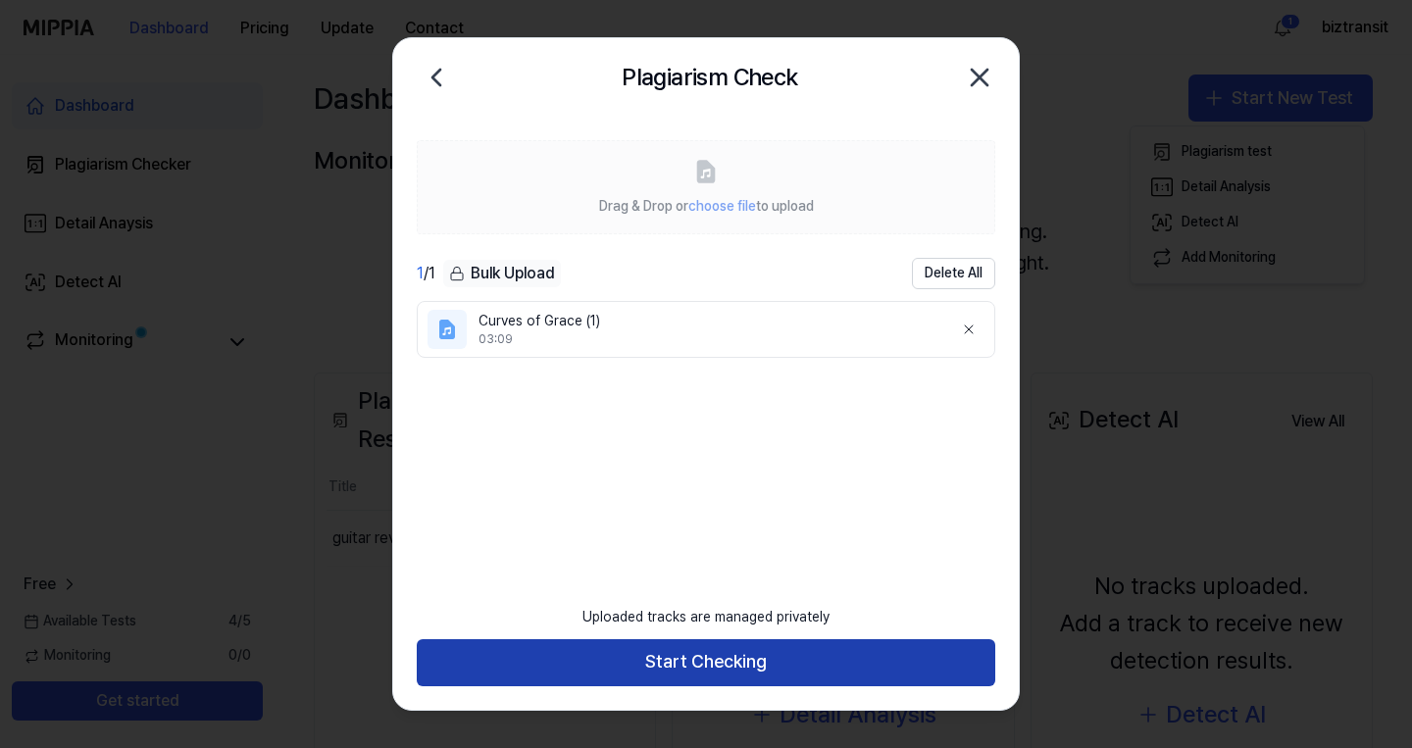
click at [748, 656] on button "Start Checking" at bounding box center [706, 662] width 579 height 47
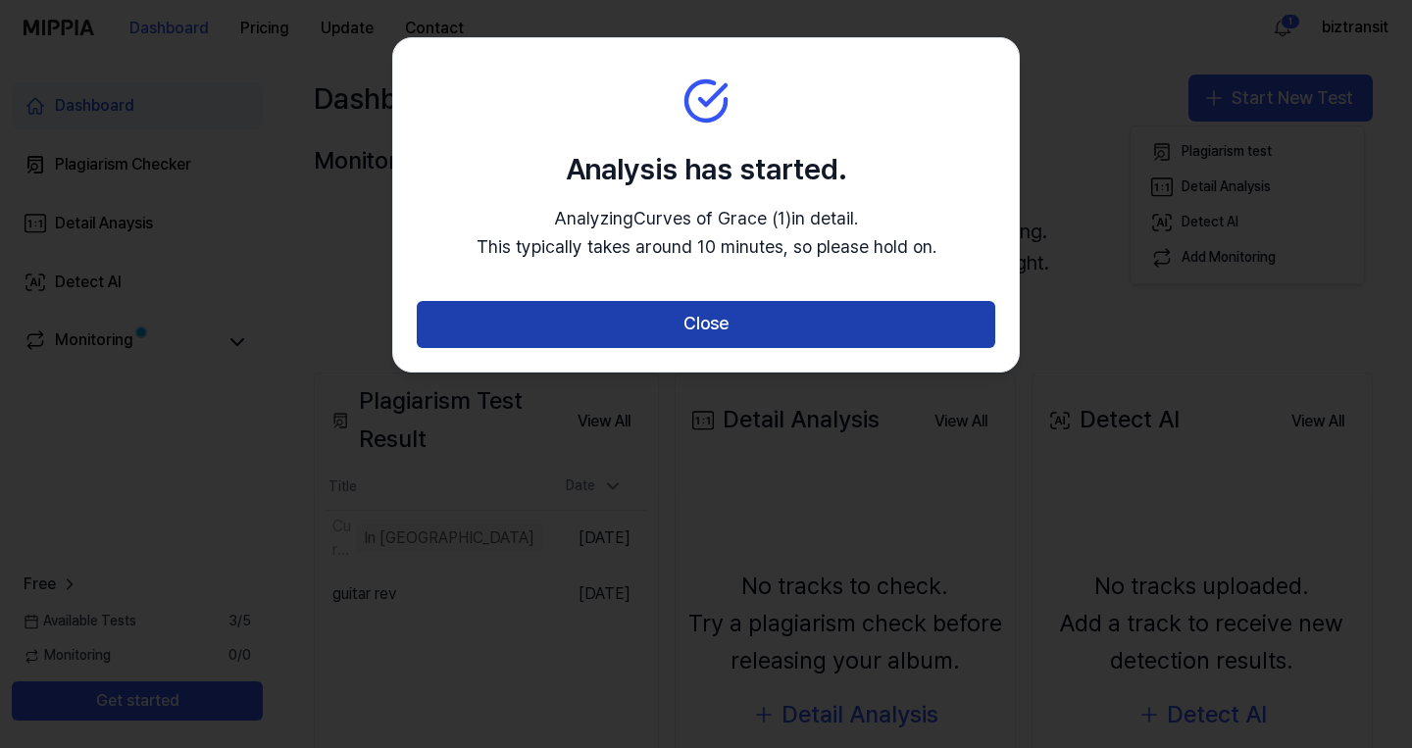
click at [744, 327] on button "Close" at bounding box center [706, 324] width 579 height 47
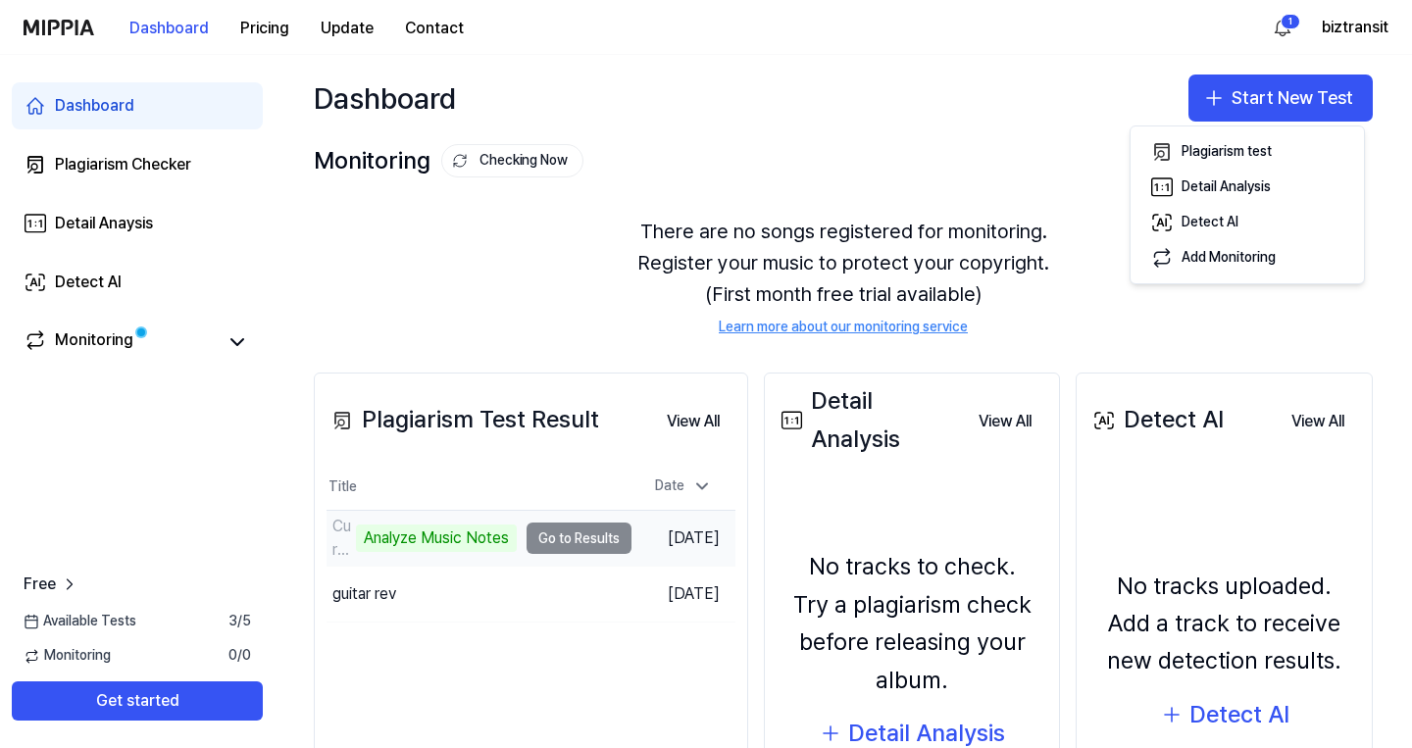
click at [546, 537] on td "Curves of Grace (1) Analyze Music Notes Go to Results" at bounding box center [479, 538] width 305 height 55
click at [437, 542] on div "Analyze Music Notes" at bounding box center [436, 538] width 161 height 27
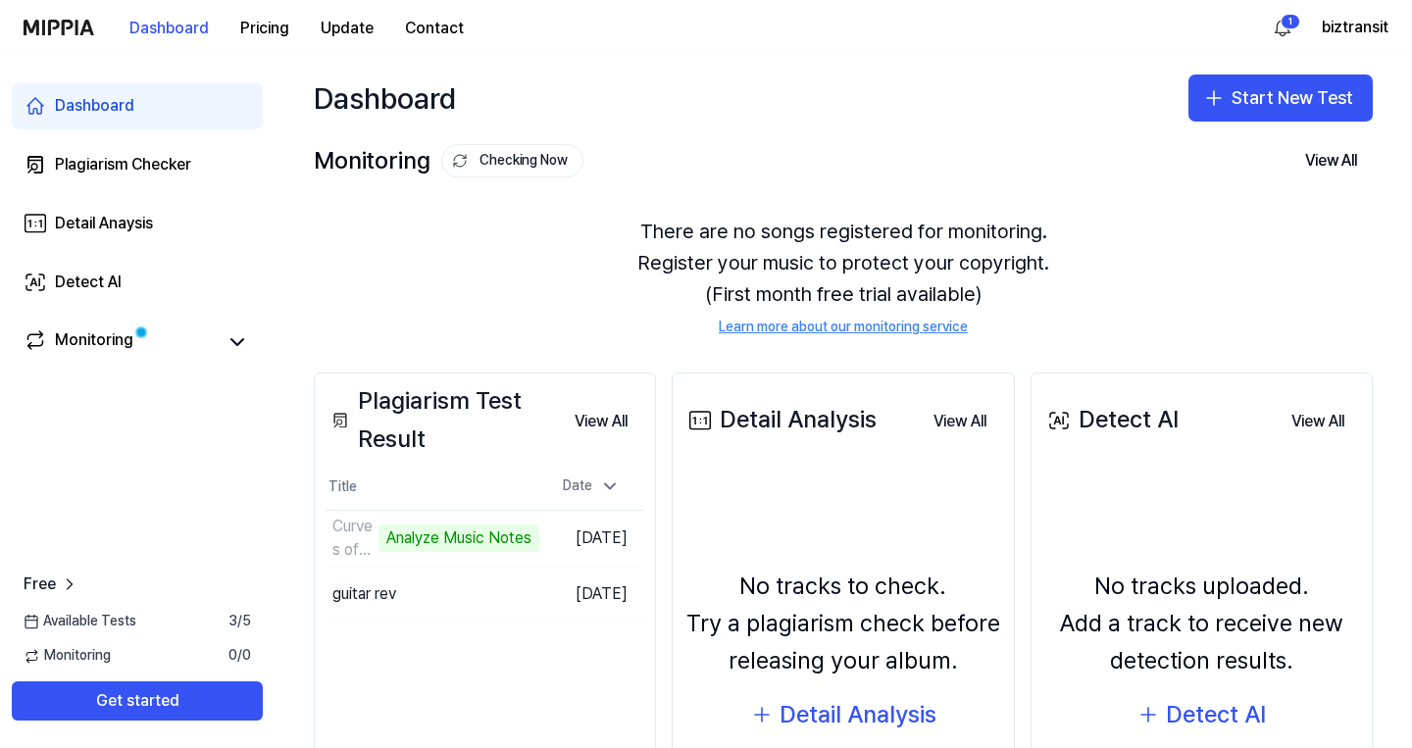
click at [1264, 38] on div "Dashboard Pricing Update Contact 1 biztransit" at bounding box center [706, 27] width 1365 height 54
click at [1289, 24] on html "Dashboard Pricing Update Contact 1 biztransit Dashboard Plagiarism Checker Deta…" at bounding box center [706, 374] width 1412 height 748
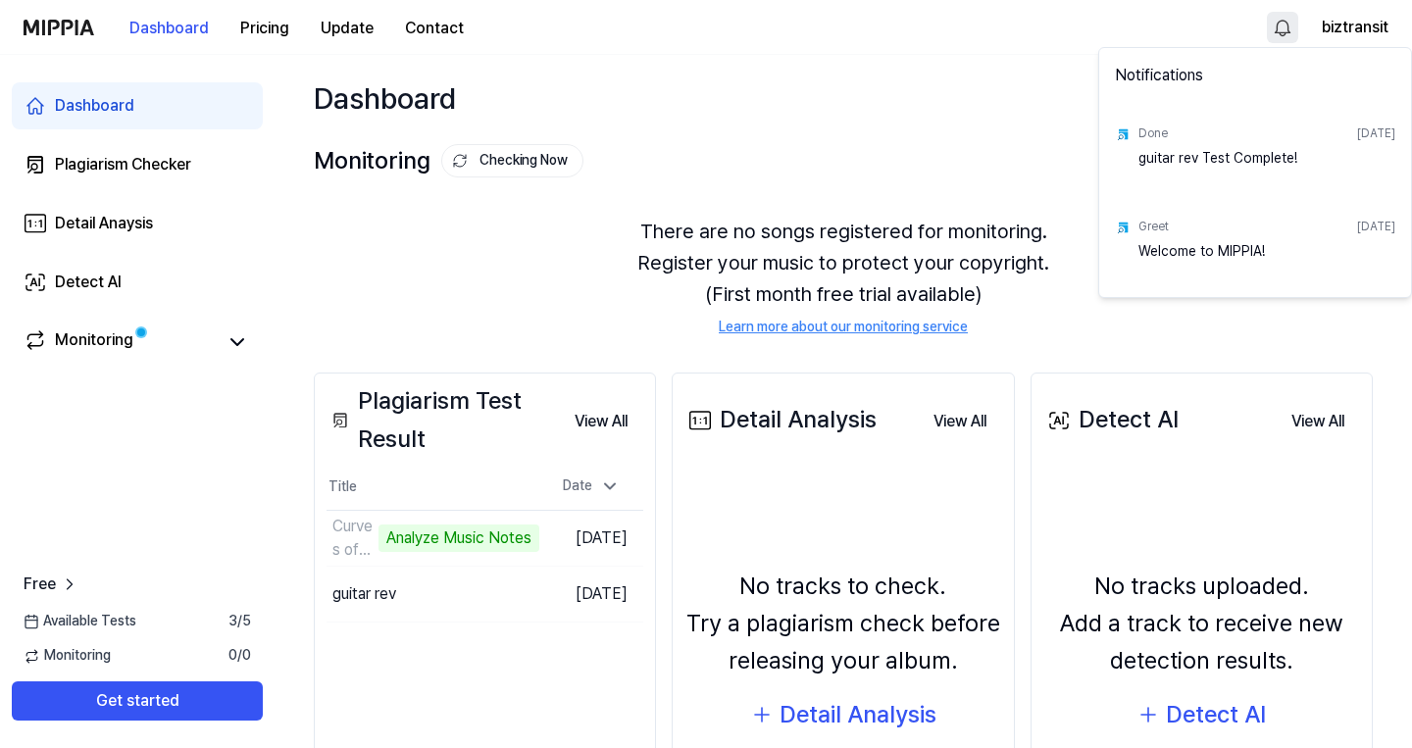
click at [1289, 24] on html "Dashboard Pricing Update Contact biztransit Dashboard Plagiarism Checker Detail…" at bounding box center [706, 374] width 1412 height 748
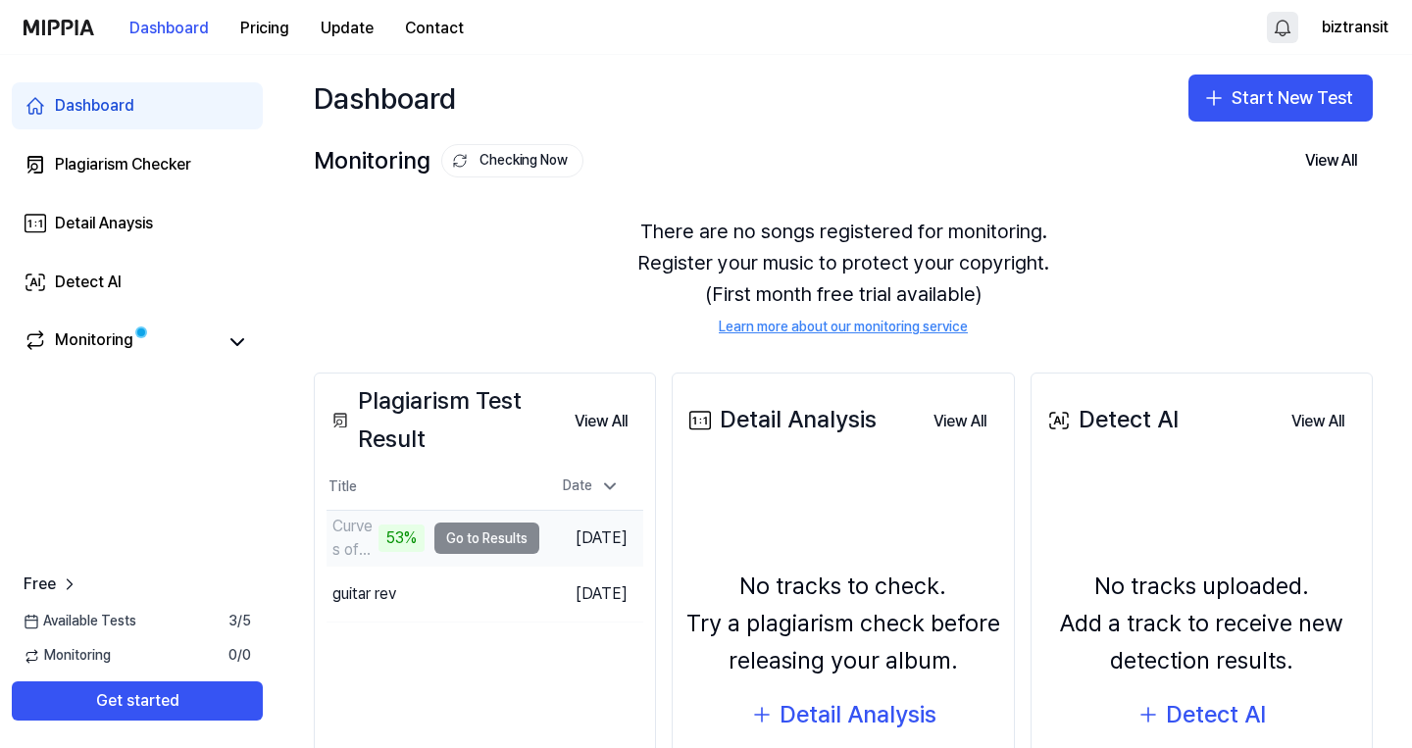
click at [445, 533] on td "Curves of Grace (1) 53% Go to Results" at bounding box center [433, 538] width 213 height 55
click at [394, 543] on div "Curves of Grace (1)" at bounding box center [378, 538] width 92 height 47
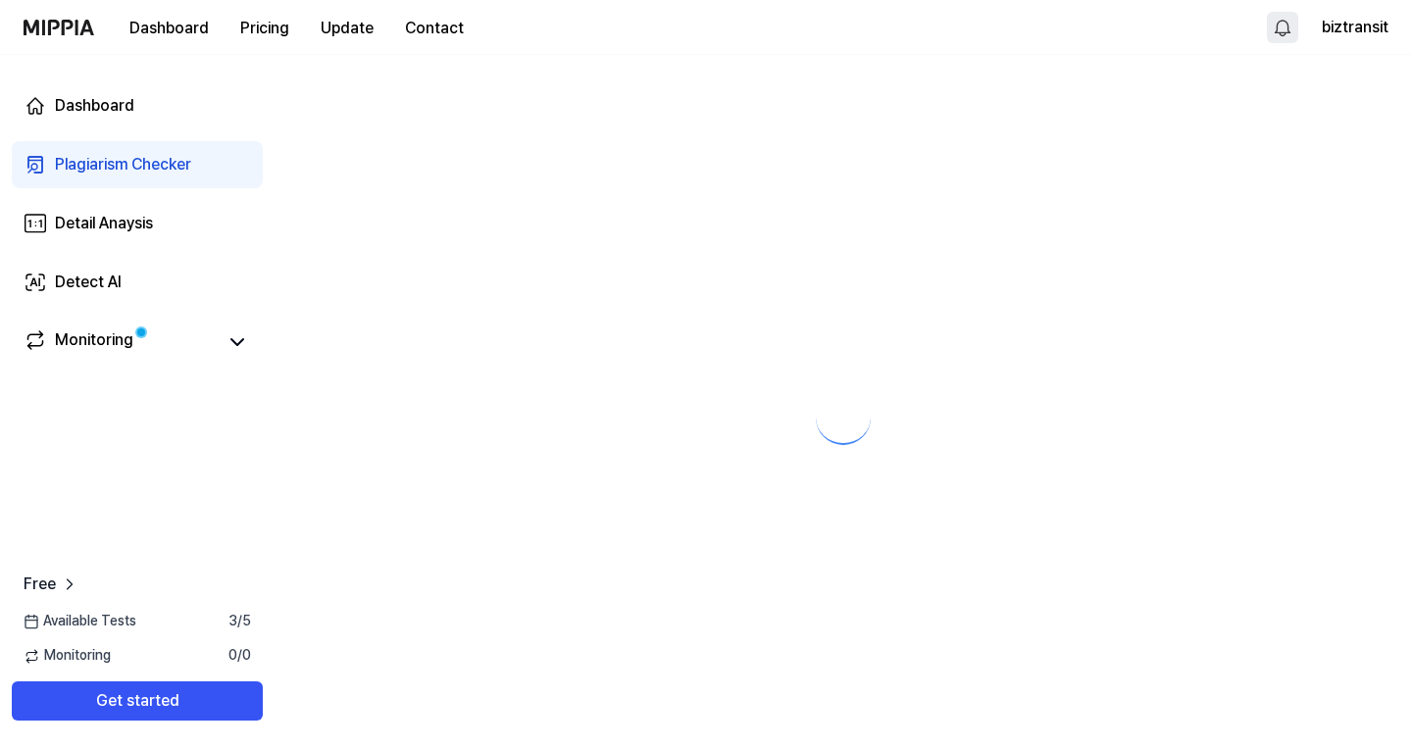
click at [446, 538] on div at bounding box center [844, 401] width 1138 height 693
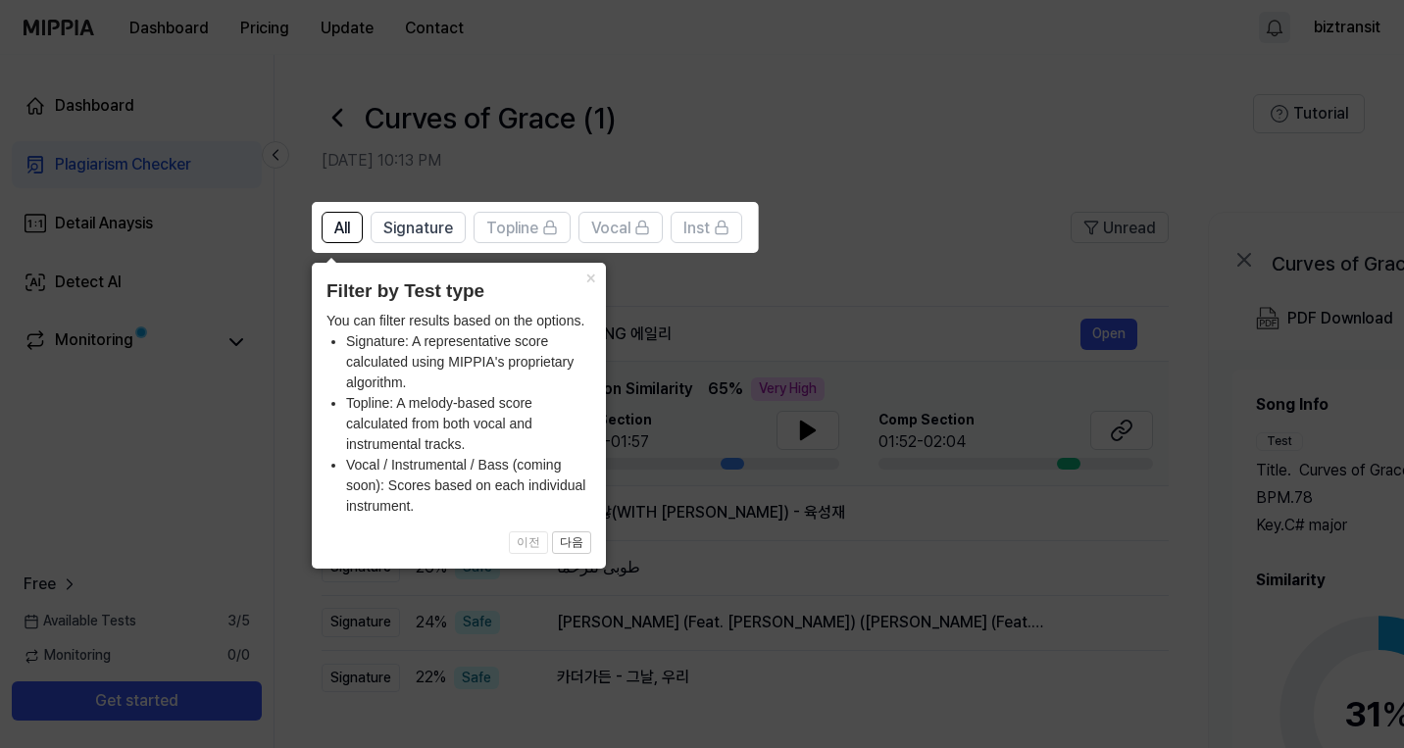
click at [755, 402] on icon at bounding box center [706, 374] width 1412 height 748
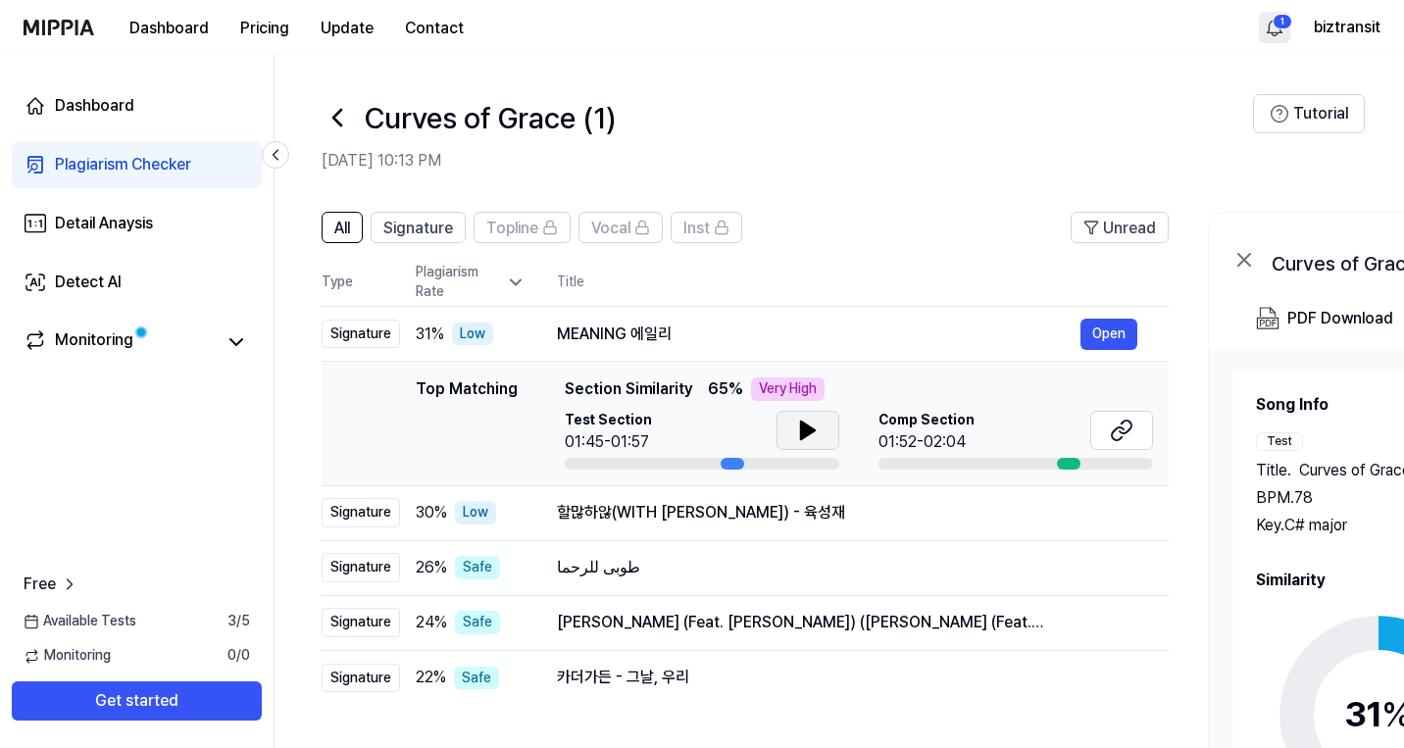
click at [782, 428] on button at bounding box center [808, 430] width 63 height 39
click at [1127, 439] on icon at bounding box center [1122, 431] width 24 height 24
